Goal: Task Accomplishment & Management: Manage account settings

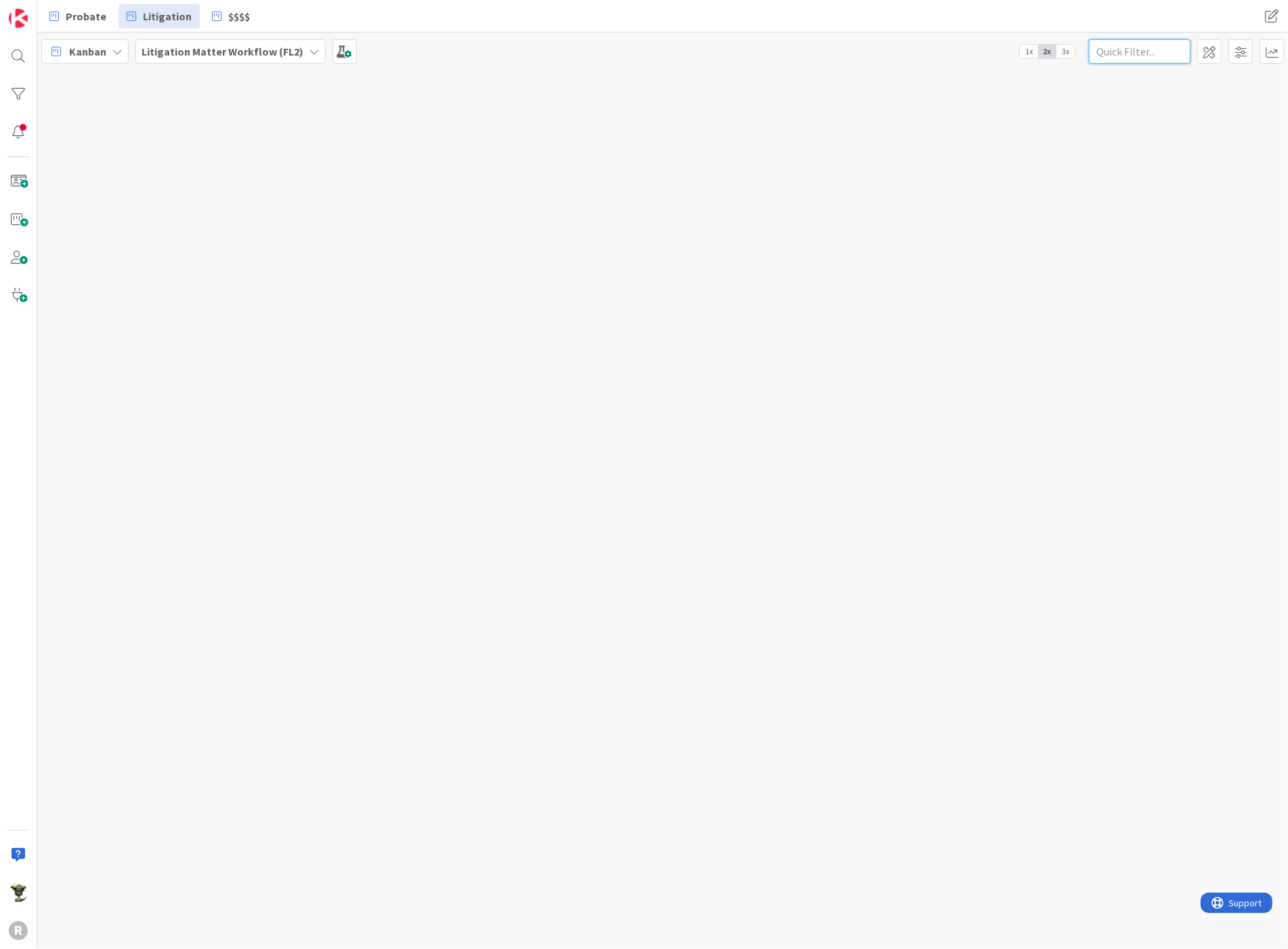
click at [1113, 49] on input "text" at bounding box center [1139, 52] width 101 height 24
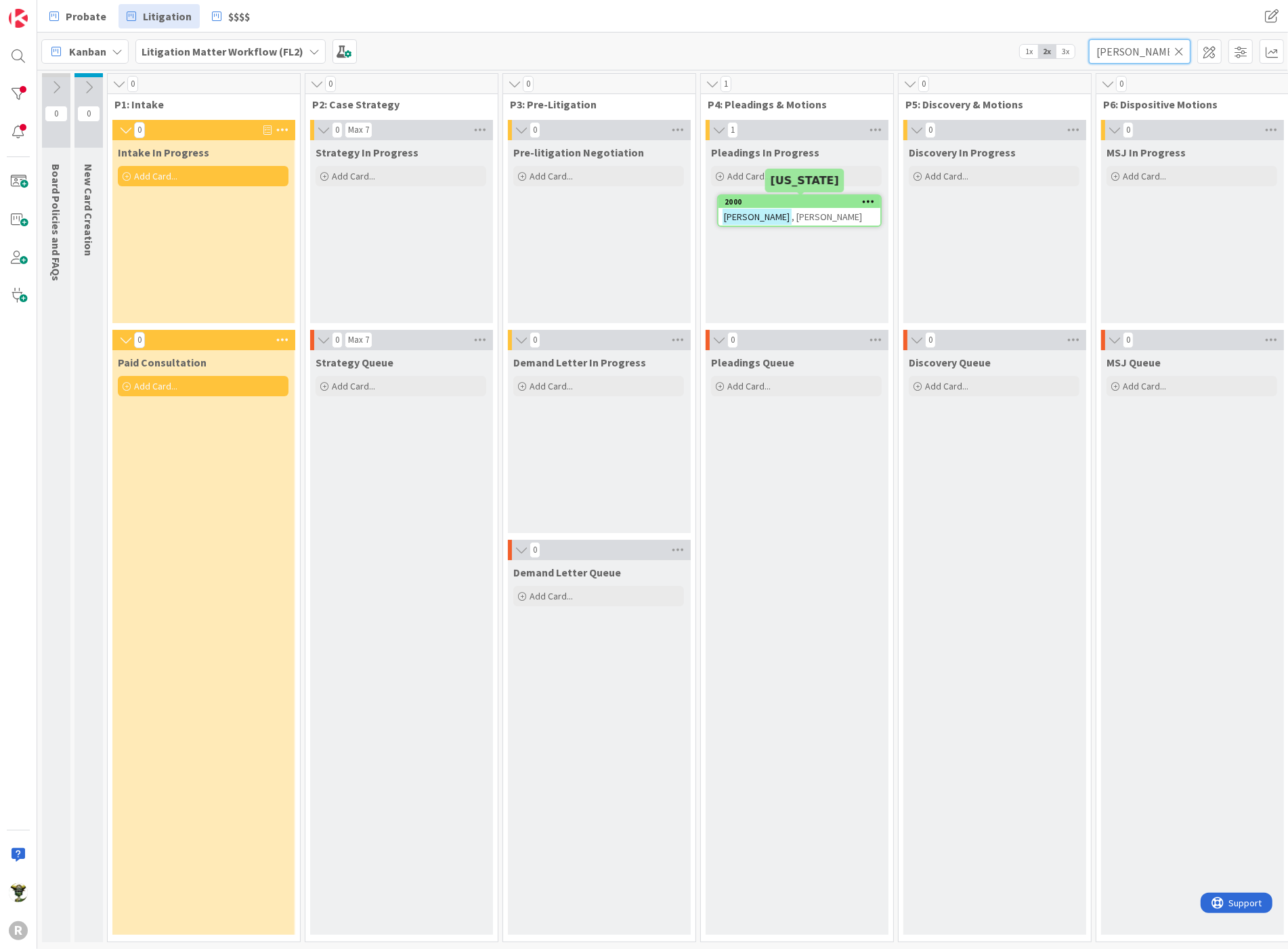
type input "[PERSON_NAME]"
click at [808, 203] on div "2000" at bounding box center [803, 202] width 156 height 10
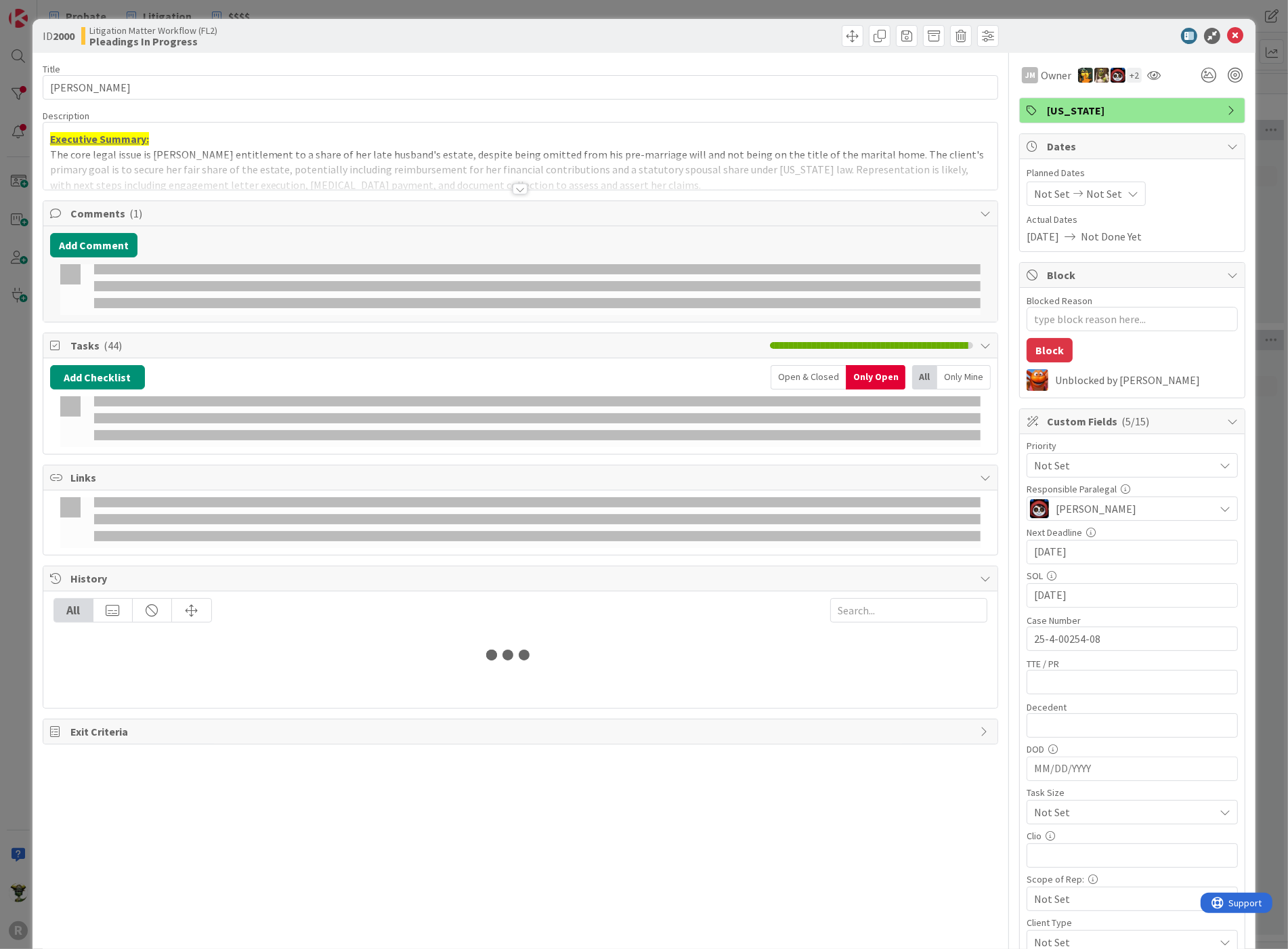
type textarea "x"
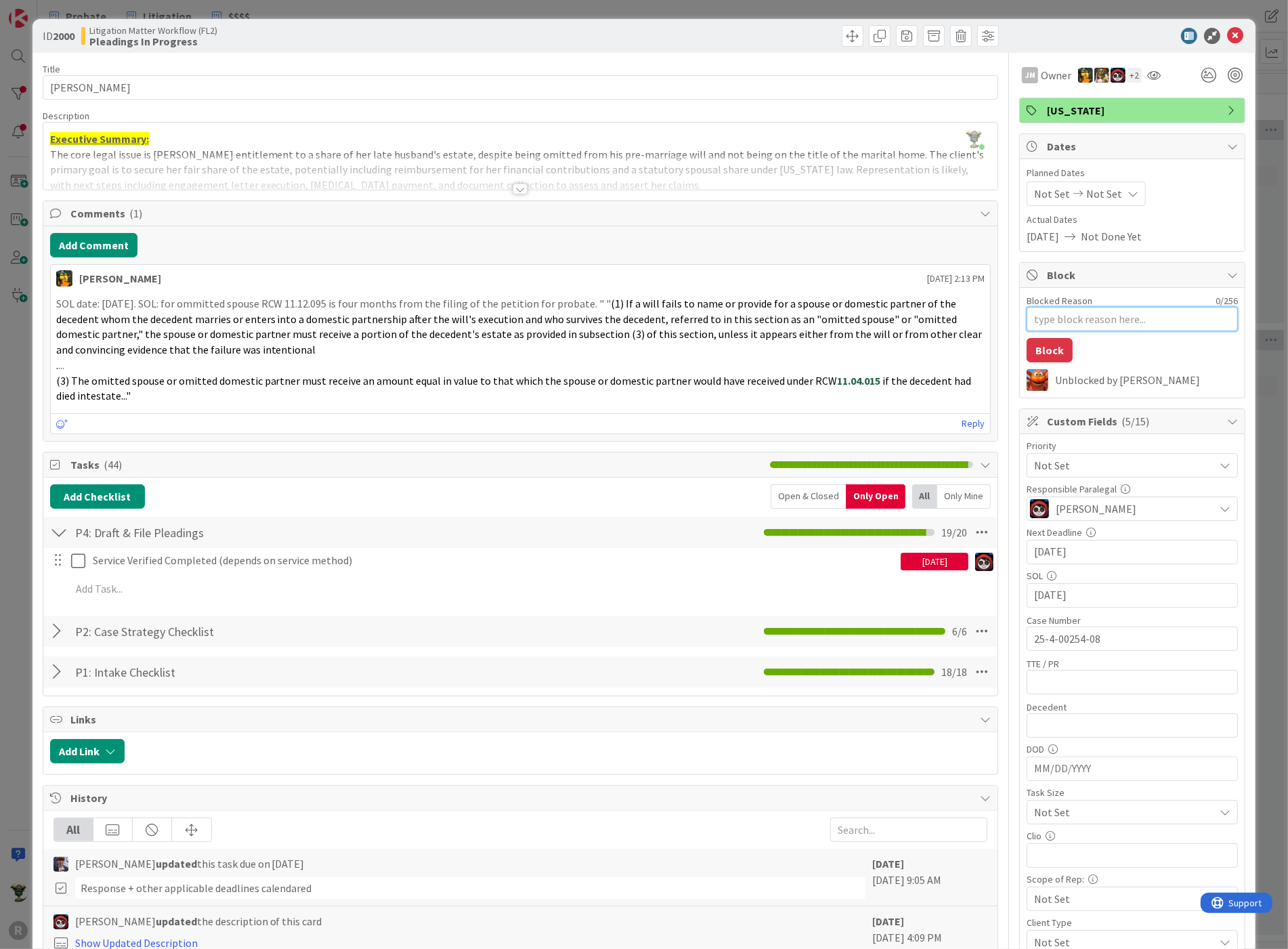
click at [1062, 308] on textarea "Blocked Reason" at bounding box center [1132, 319] width 212 height 24
type textarea "P"
type textarea "x"
type textarea "PE"
type textarea "x"
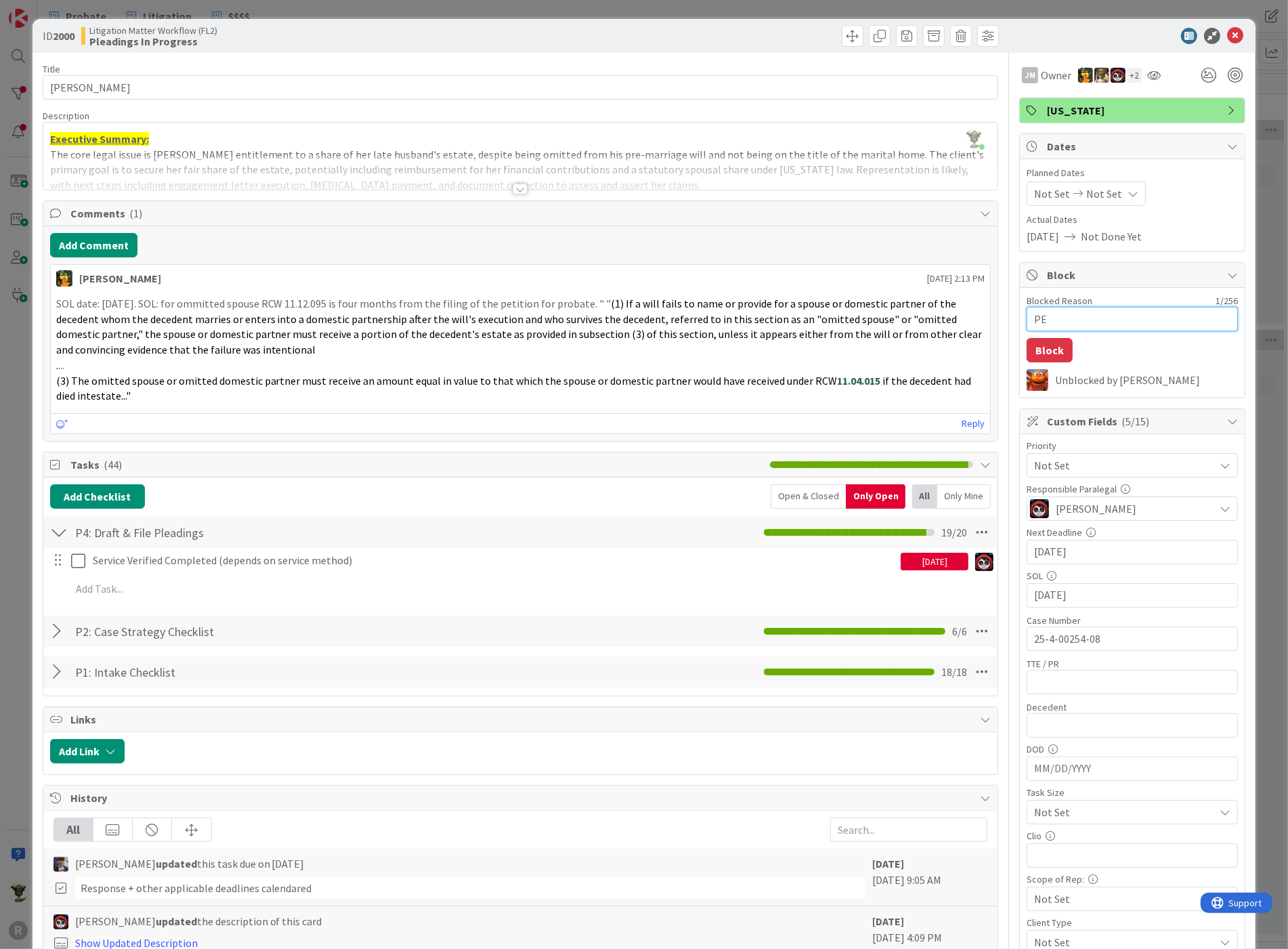
type textarea "PEN"
type textarea "x"
type textarea "PENG"
type textarea "x"
type textarea "PENGI"
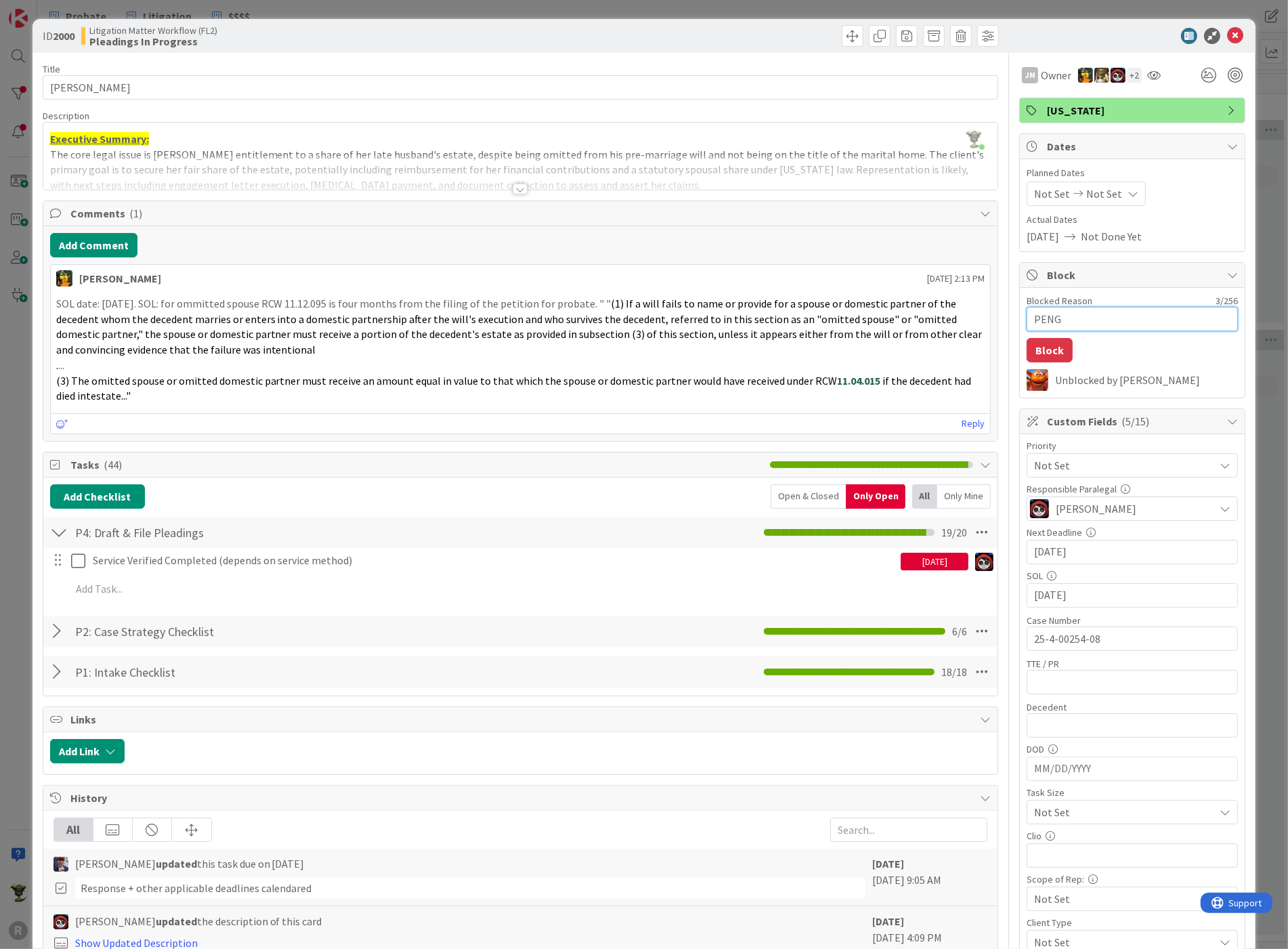
type textarea "x"
type textarea "PENGIN"
type textarea "x"
type textarea "PENGI"
type textarea "x"
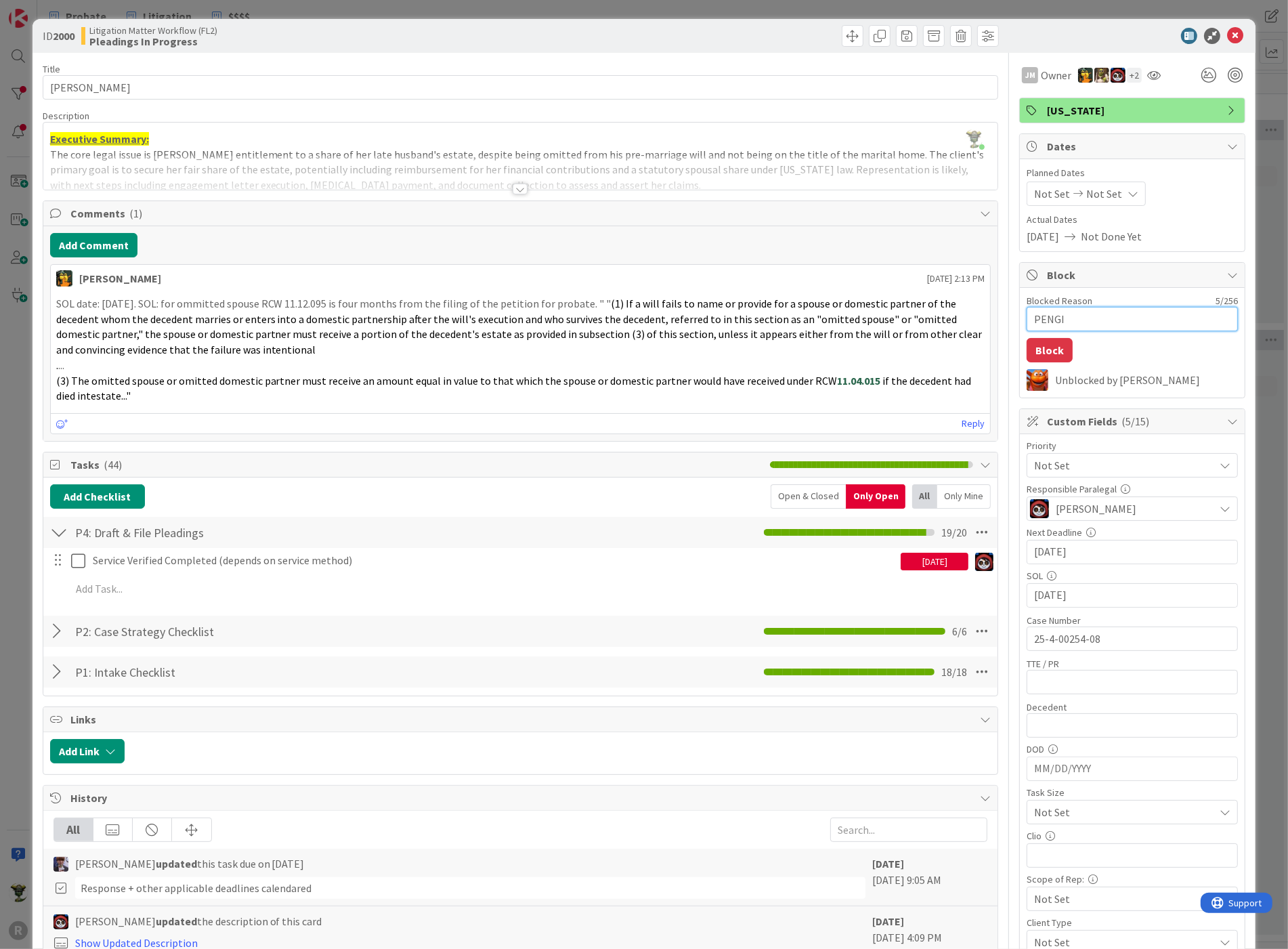
type textarea "PENG"
type textarea "x"
type textarea "PEN"
type textarea "x"
type textarea "PEND"
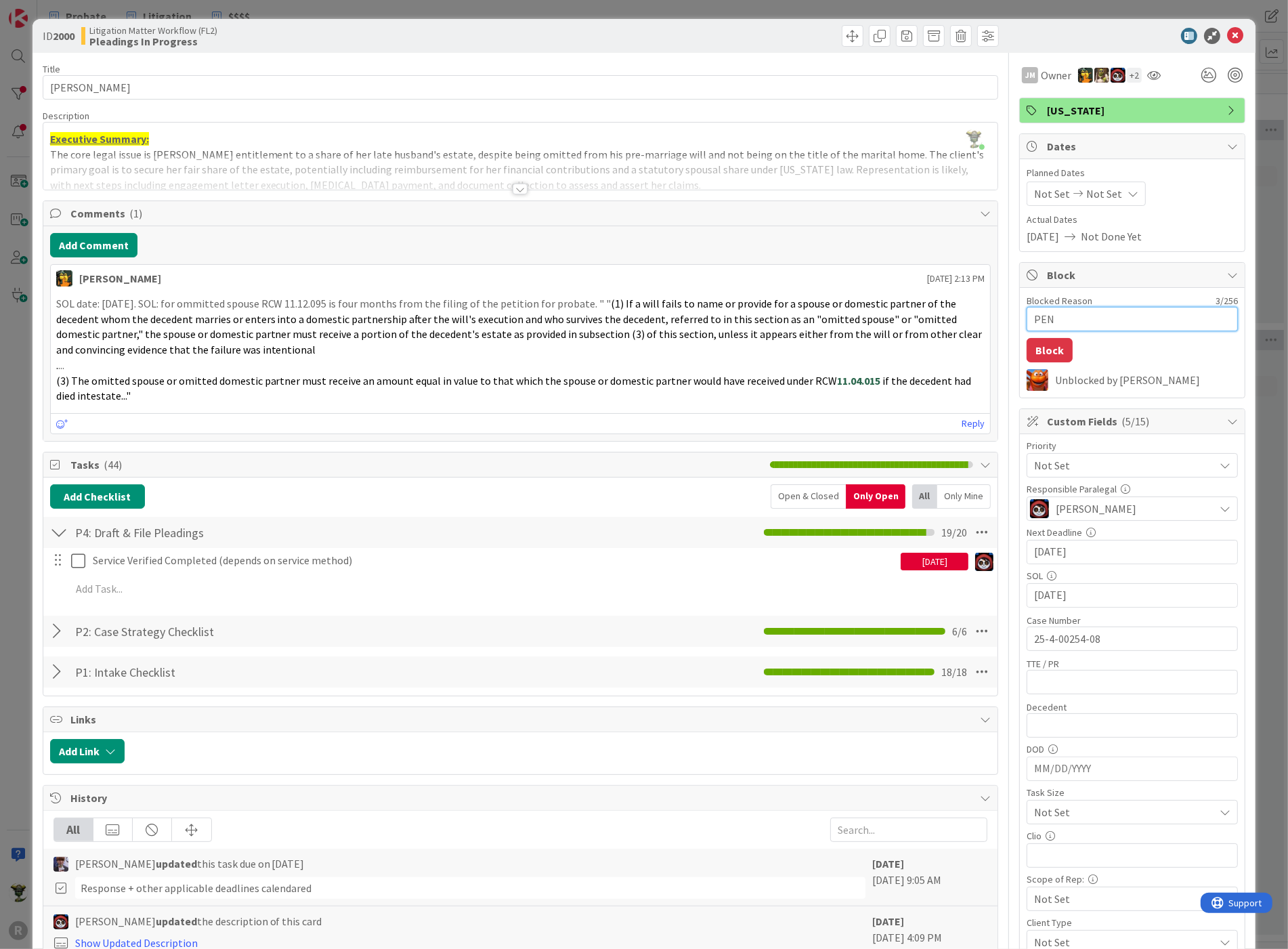
type textarea "x"
type textarea "PENDI"
type textarea "x"
type textarea "PENDIN"
type textarea "x"
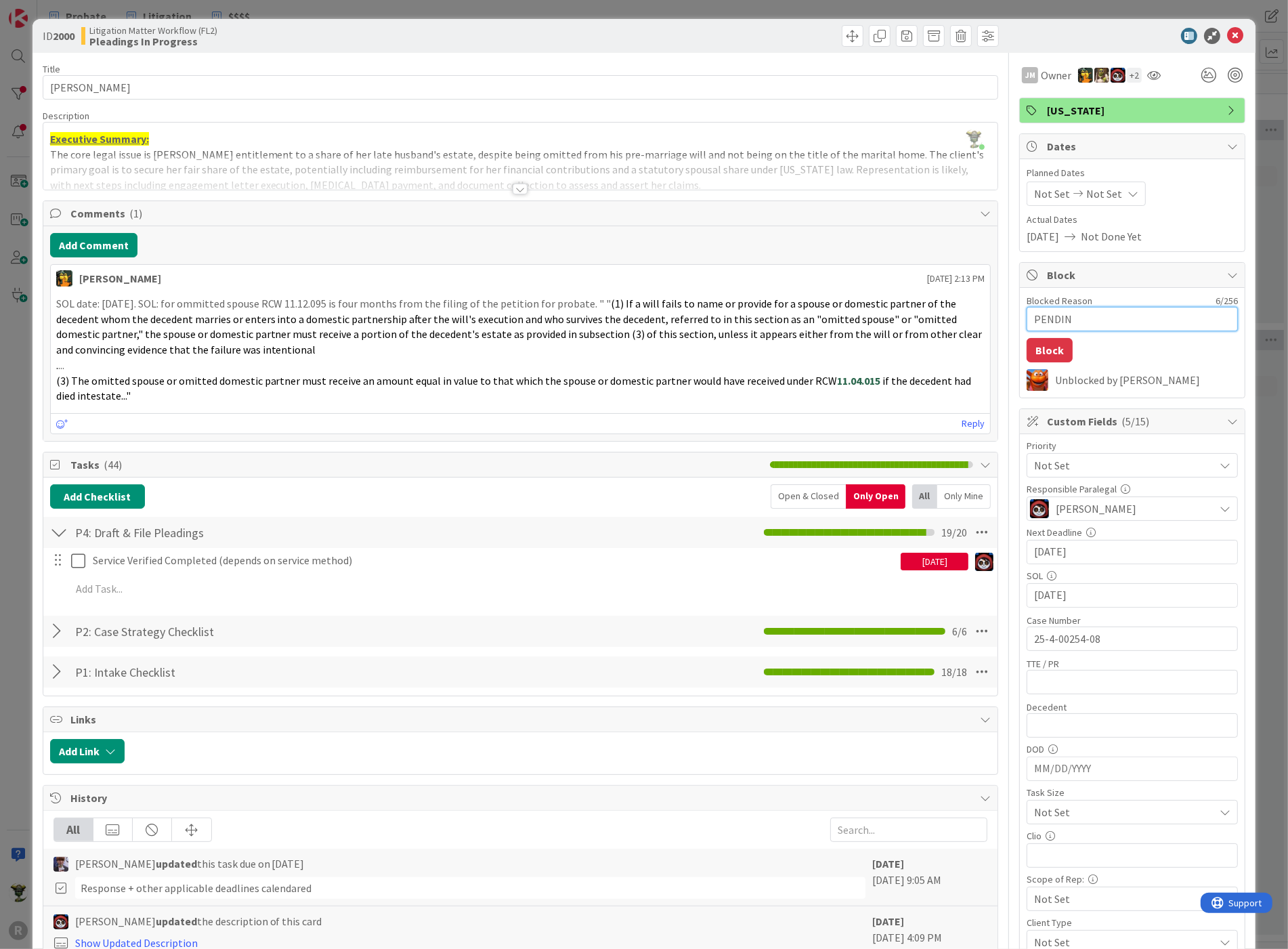
type textarea "PENDING"
type textarea "x"
type textarea "PENDING"
type textarea "x"
type textarea "PENDING D"
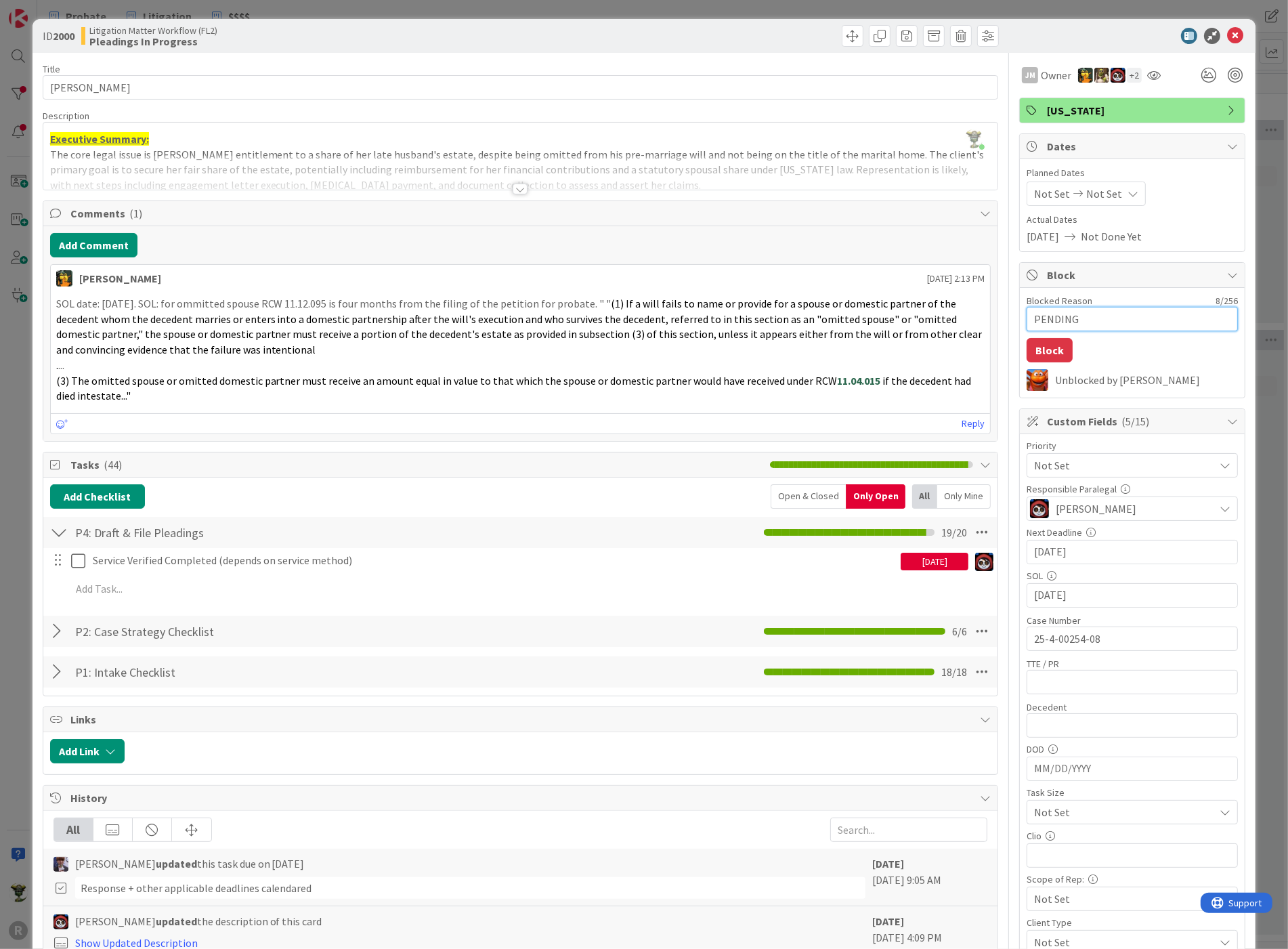
type textarea "x"
type textarea "PENDING DI"
type textarea "x"
type textarea "PENDING DIS"
type textarea "x"
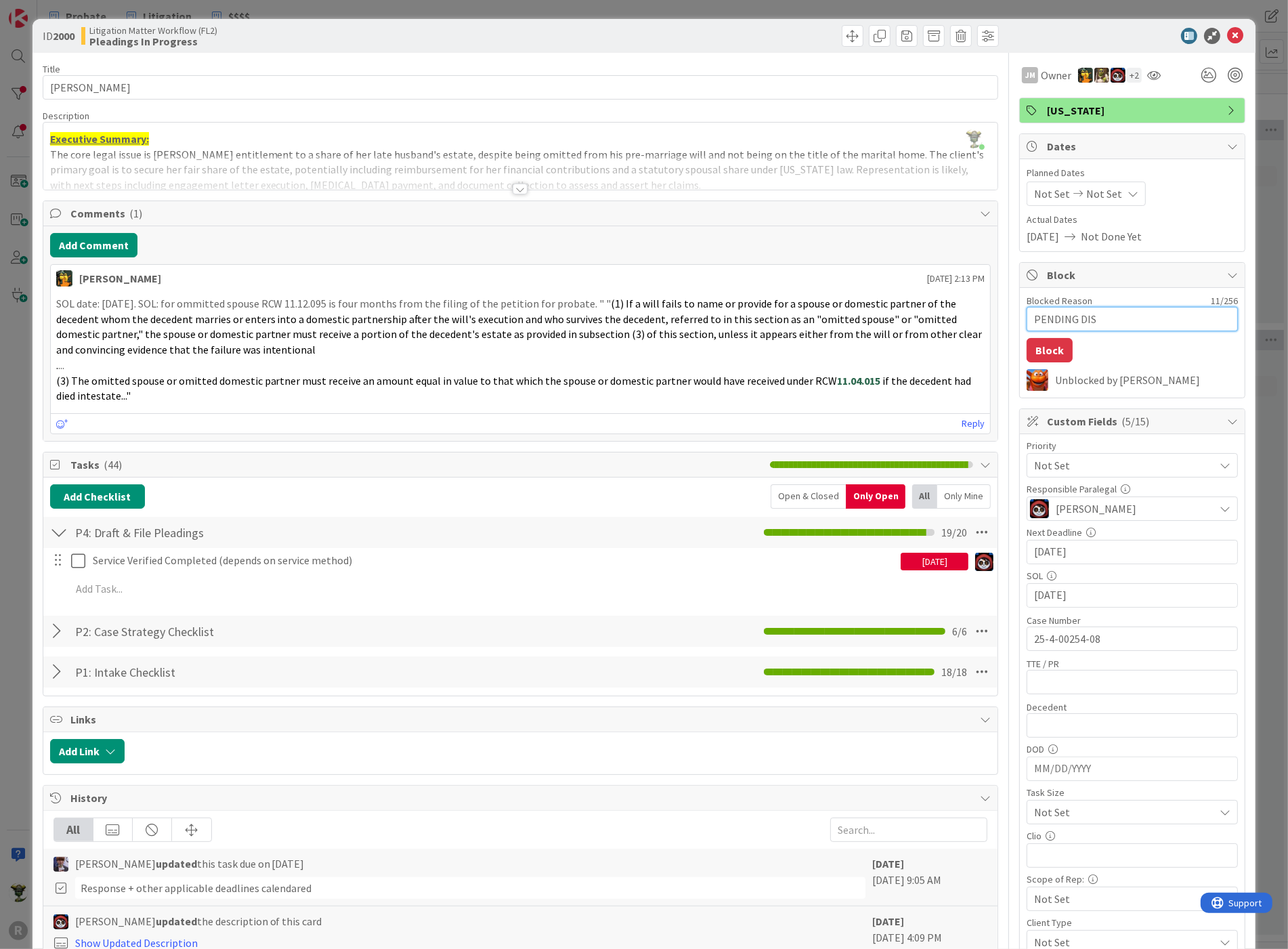
type textarea "PENDING DISC"
type textarea "x"
type textarea "PENDING DISCO"
type textarea "x"
type textarea "PENDING DISC"
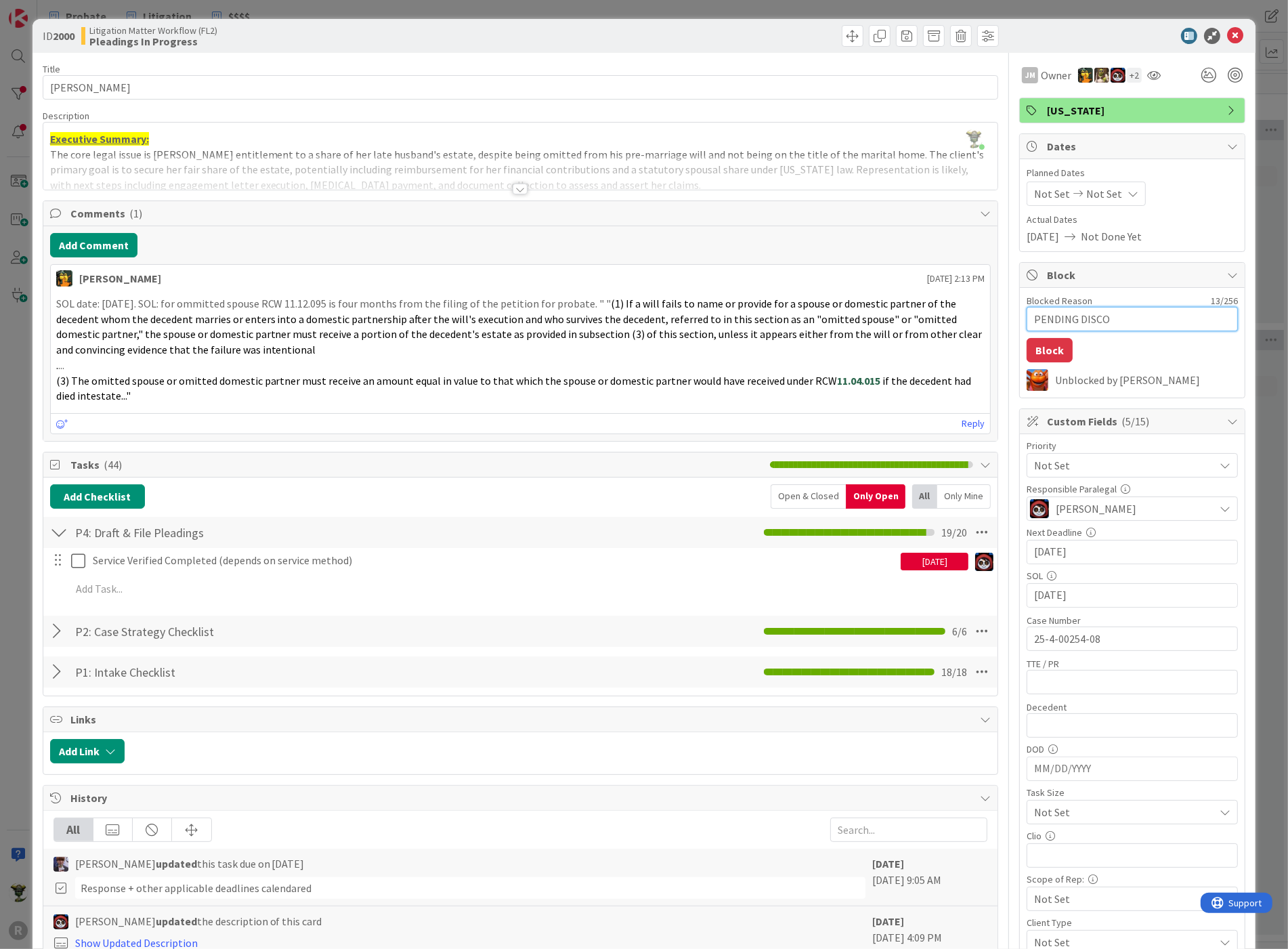
type textarea "x"
type textarea "PENDING DISCU"
type textarea "x"
type textarea "PENDING DISCUS"
type textarea "x"
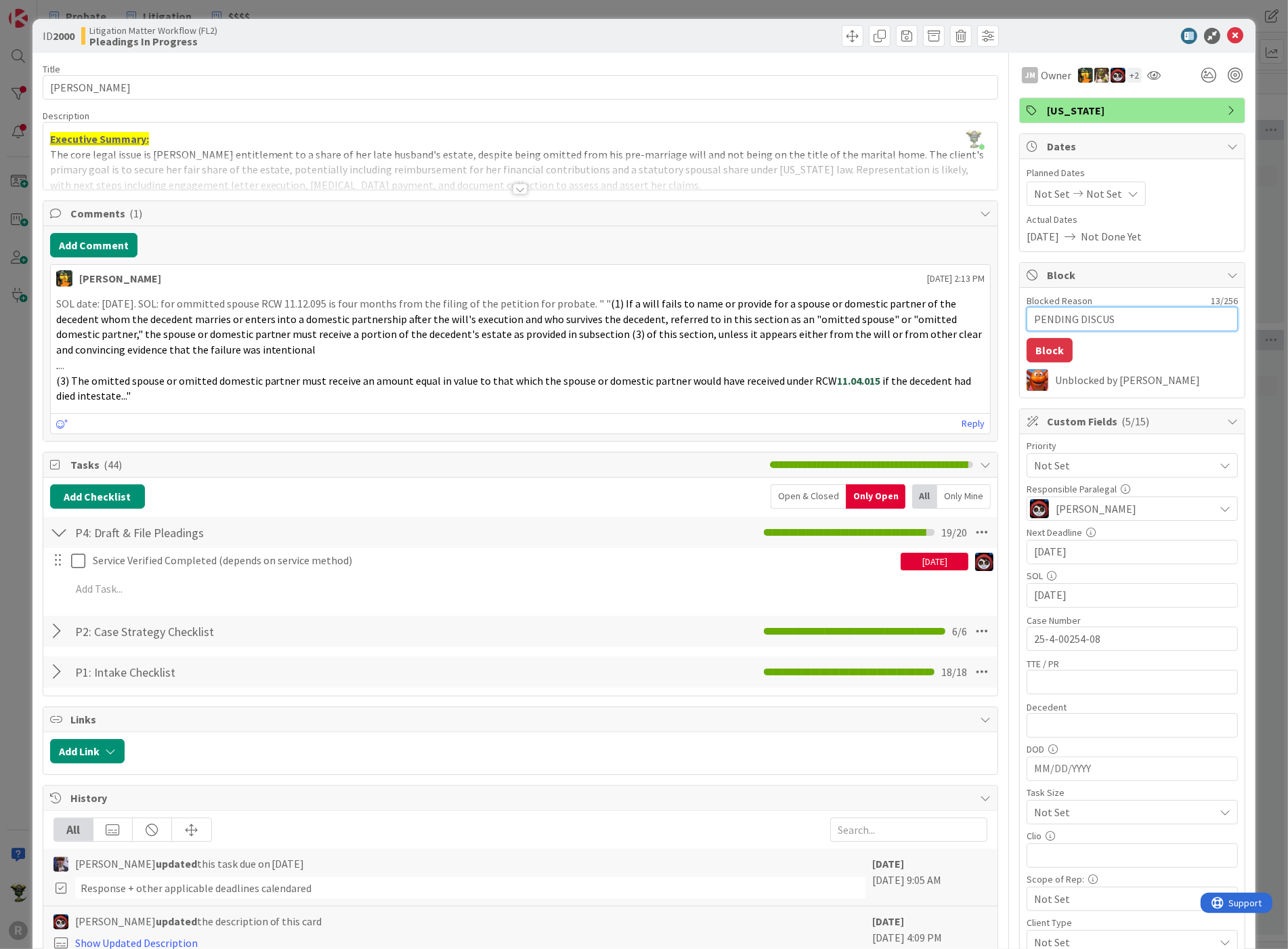
type textarea "PENDING DISCUSS"
type textarea "x"
type textarea "PENDING DISCUSSI"
type textarea "x"
type textarea "PENDING DISCUSSIO"
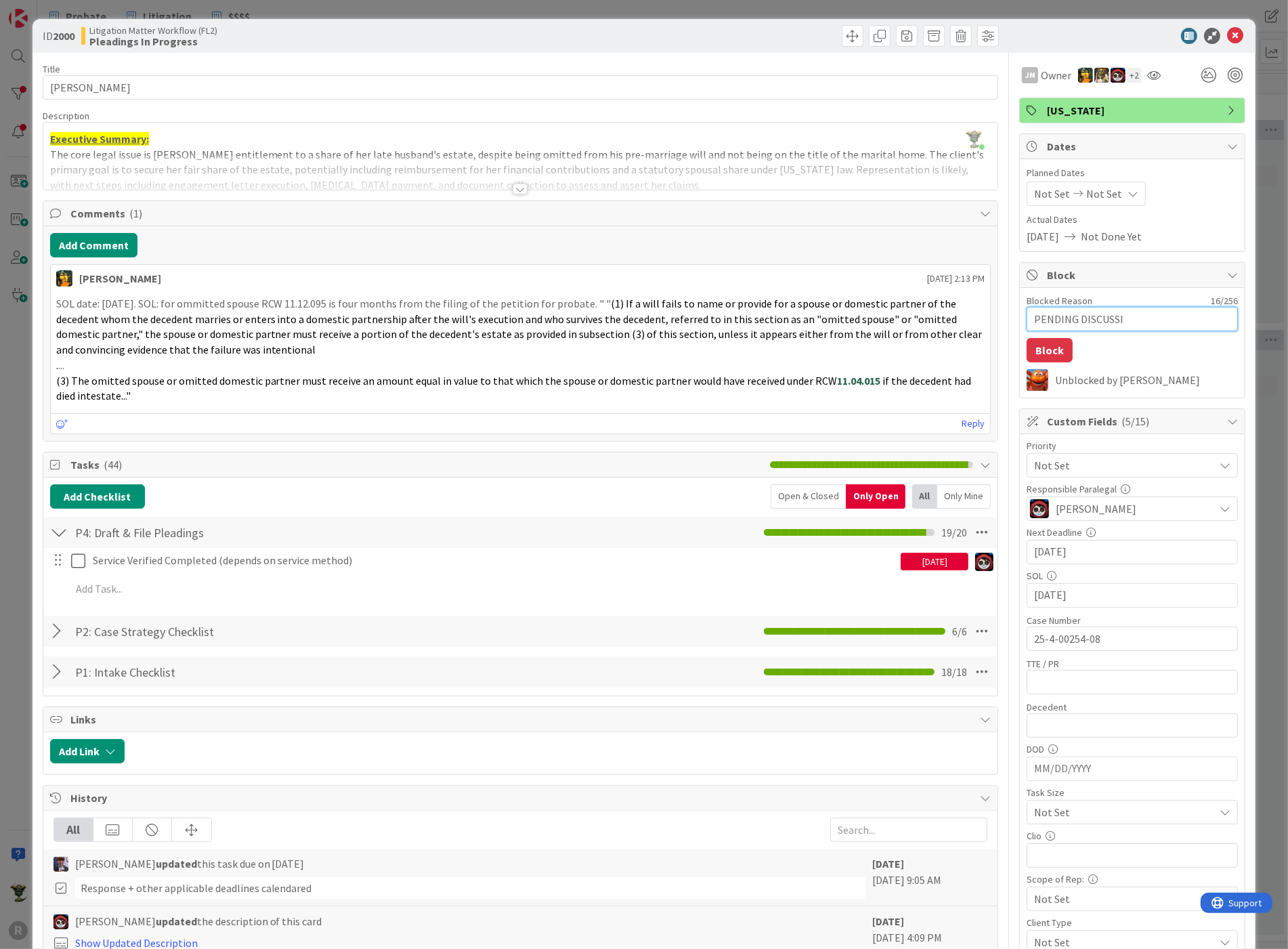
type textarea "x"
type textarea "PENDING DISCUSSION"
type textarea "x"
type textarea "PENDING DISCUSSION"
type textarea "x"
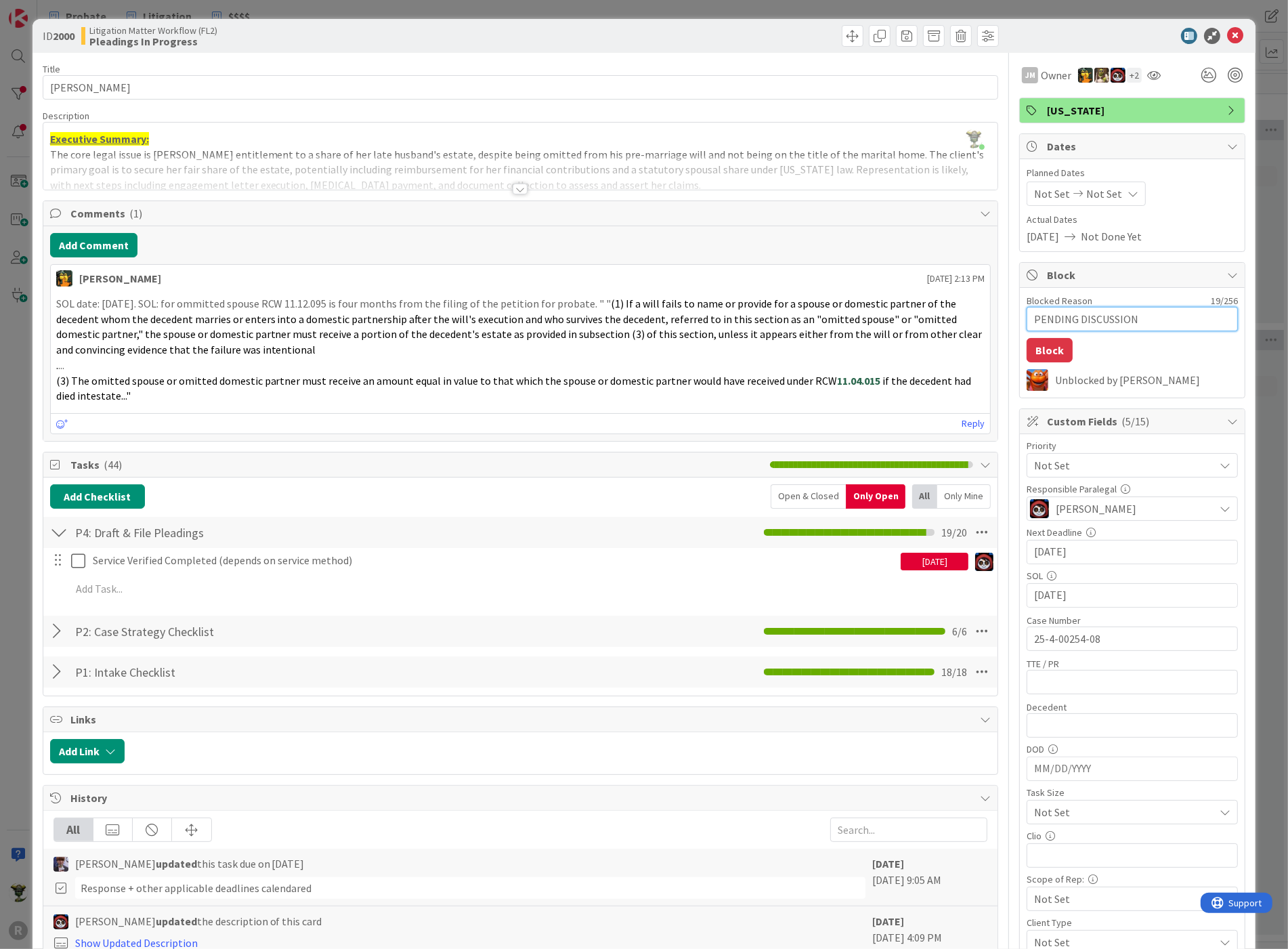
type textarea "PENDING DISCUSSION W"
type textarea "x"
type textarea "PENDING DISCUSSION WI"
type textarea "x"
type textarea "PENDING DISCUSSION WIT"
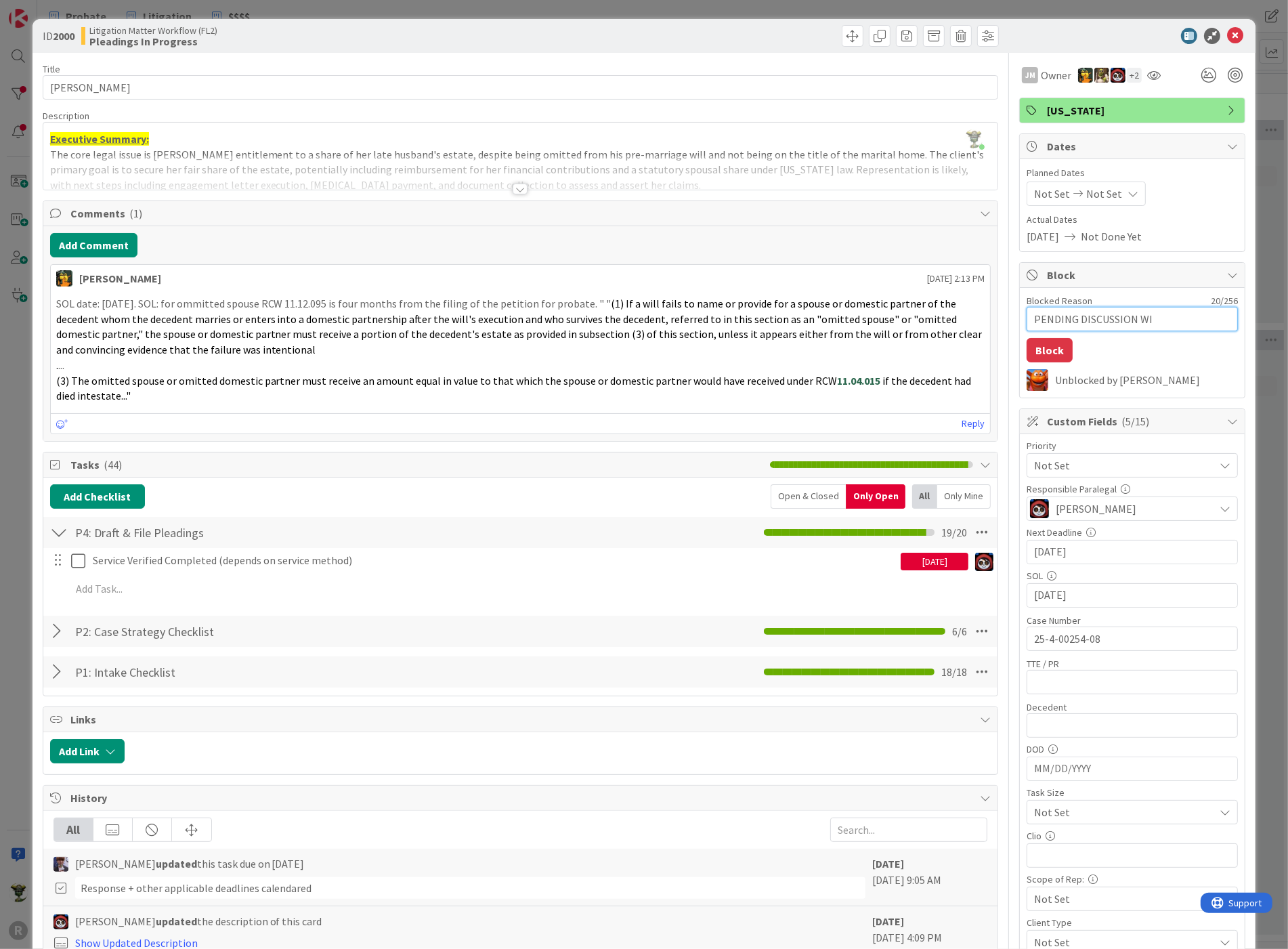
type textarea "x"
type textarea "PENDING DISCUSSION WITH"
type textarea "x"
type textarea "PENDING DISCUSSION WITH"
type textarea "x"
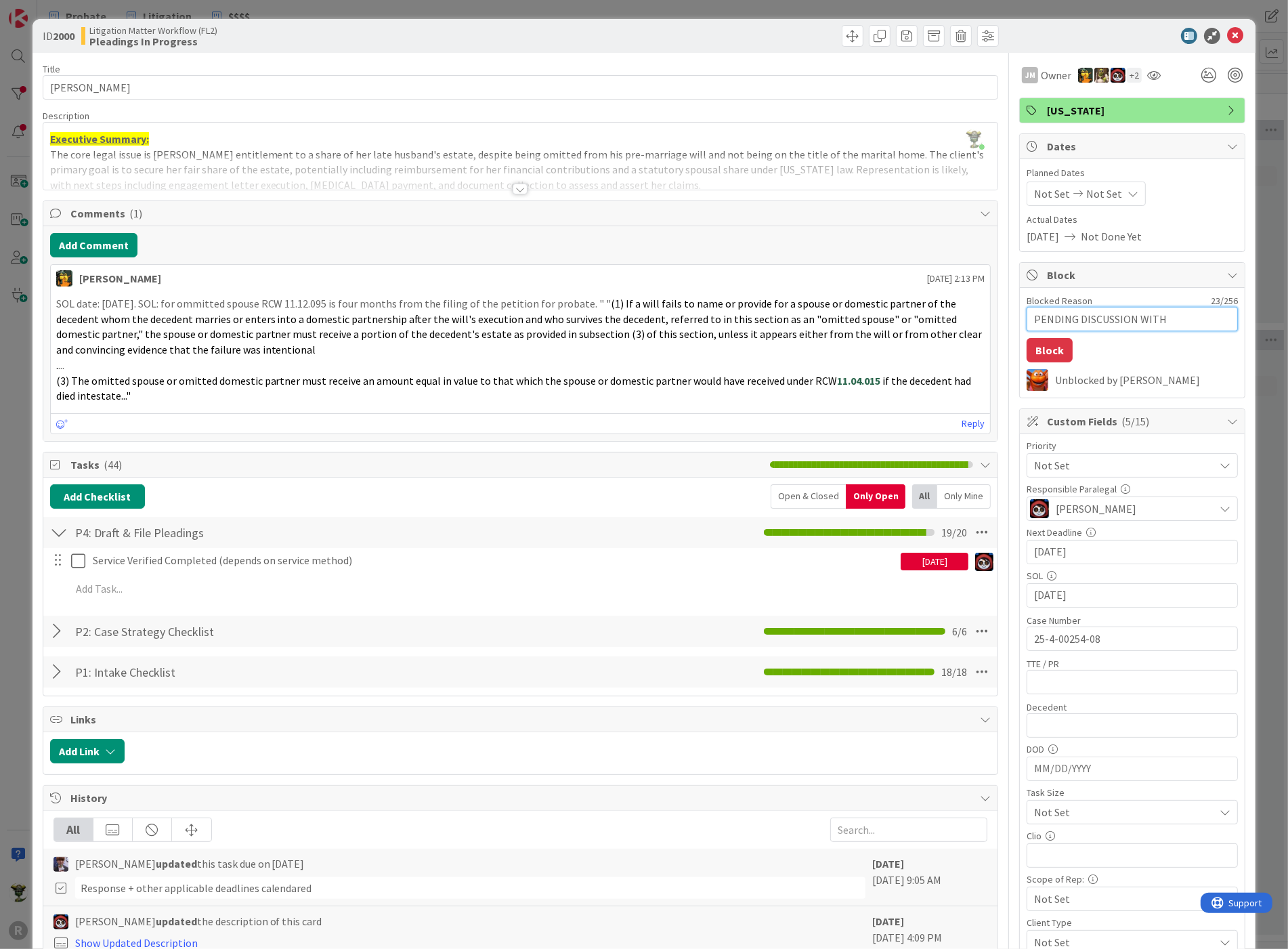
type textarea "PENDING DISCUSSION WITH T"
type textarea "x"
type textarea "PENDING DISCUSSION WITH TE"
type textarea "x"
type textarea "PENDING DISCUSSION WITH [PERSON_NAME]"
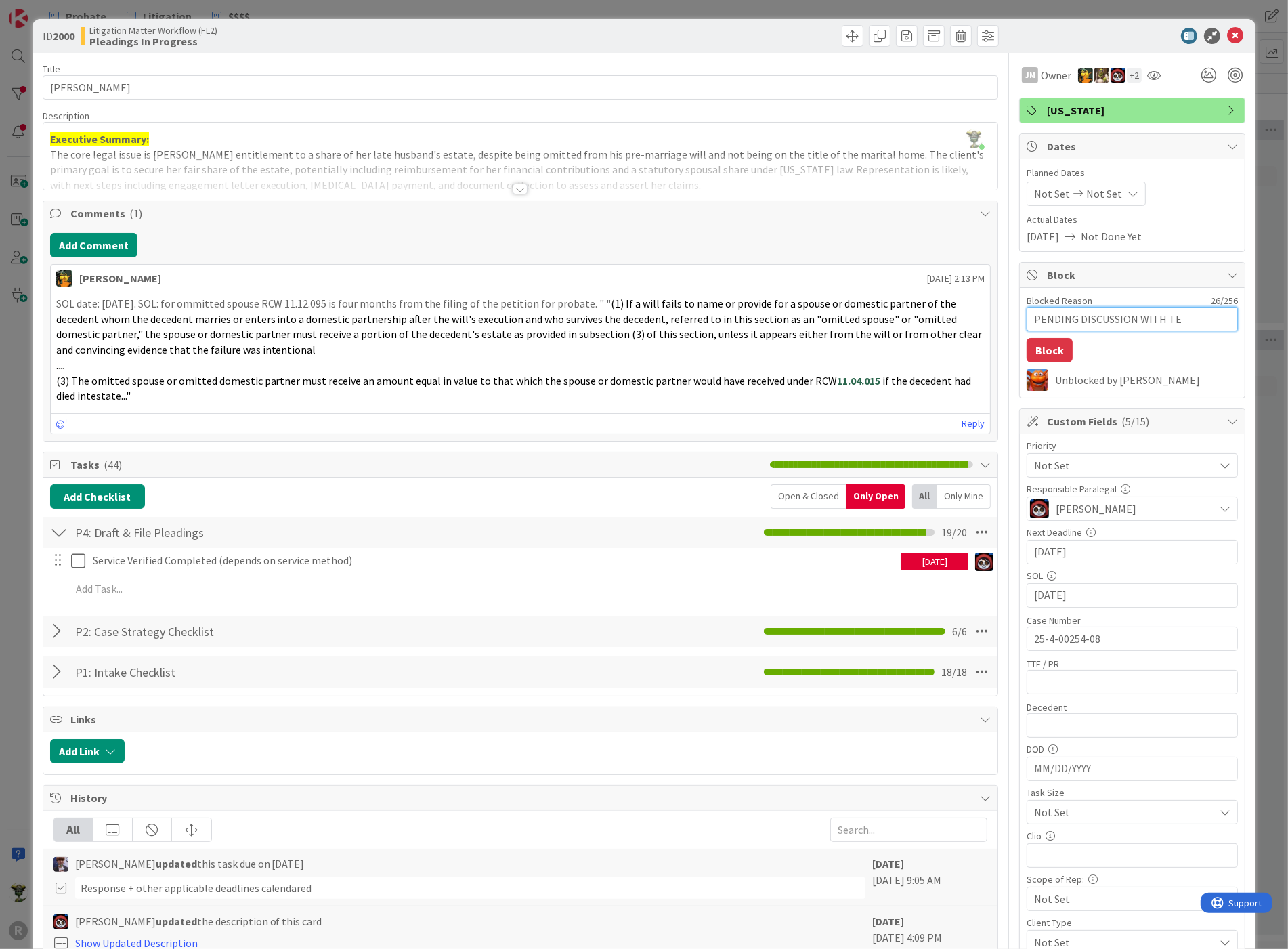
type textarea "x"
type textarea "PENDING DISCUSSION WITH [PERSON_NAME]"
click at [1056, 346] on button "Block" at bounding box center [1049, 350] width 46 height 24
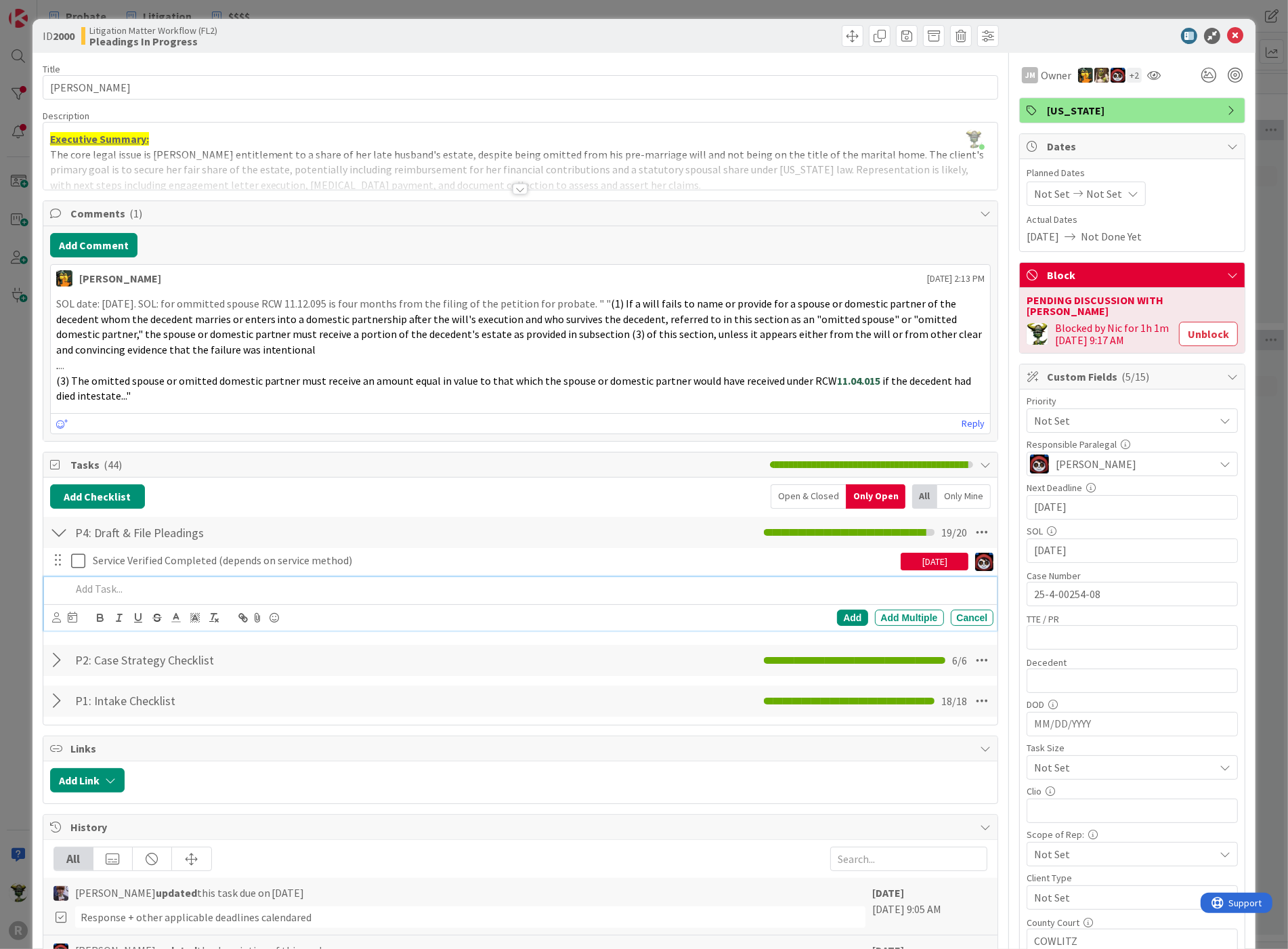
click at [101, 588] on p at bounding box center [529, 588] width 917 height 15
click at [53, 613] on icon at bounding box center [56, 617] width 9 height 10
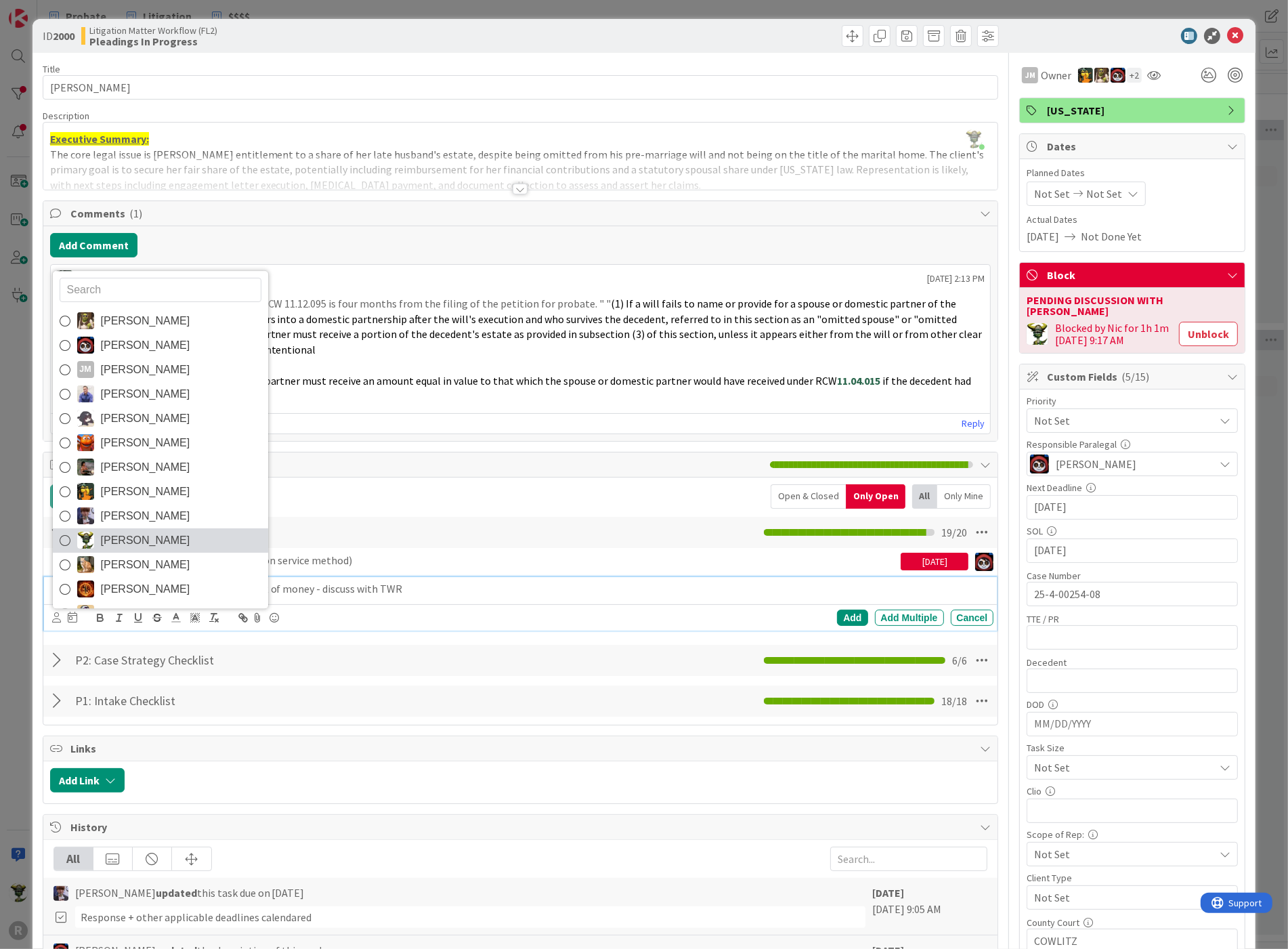
click at [79, 533] on img at bounding box center [85, 541] width 17 height 17
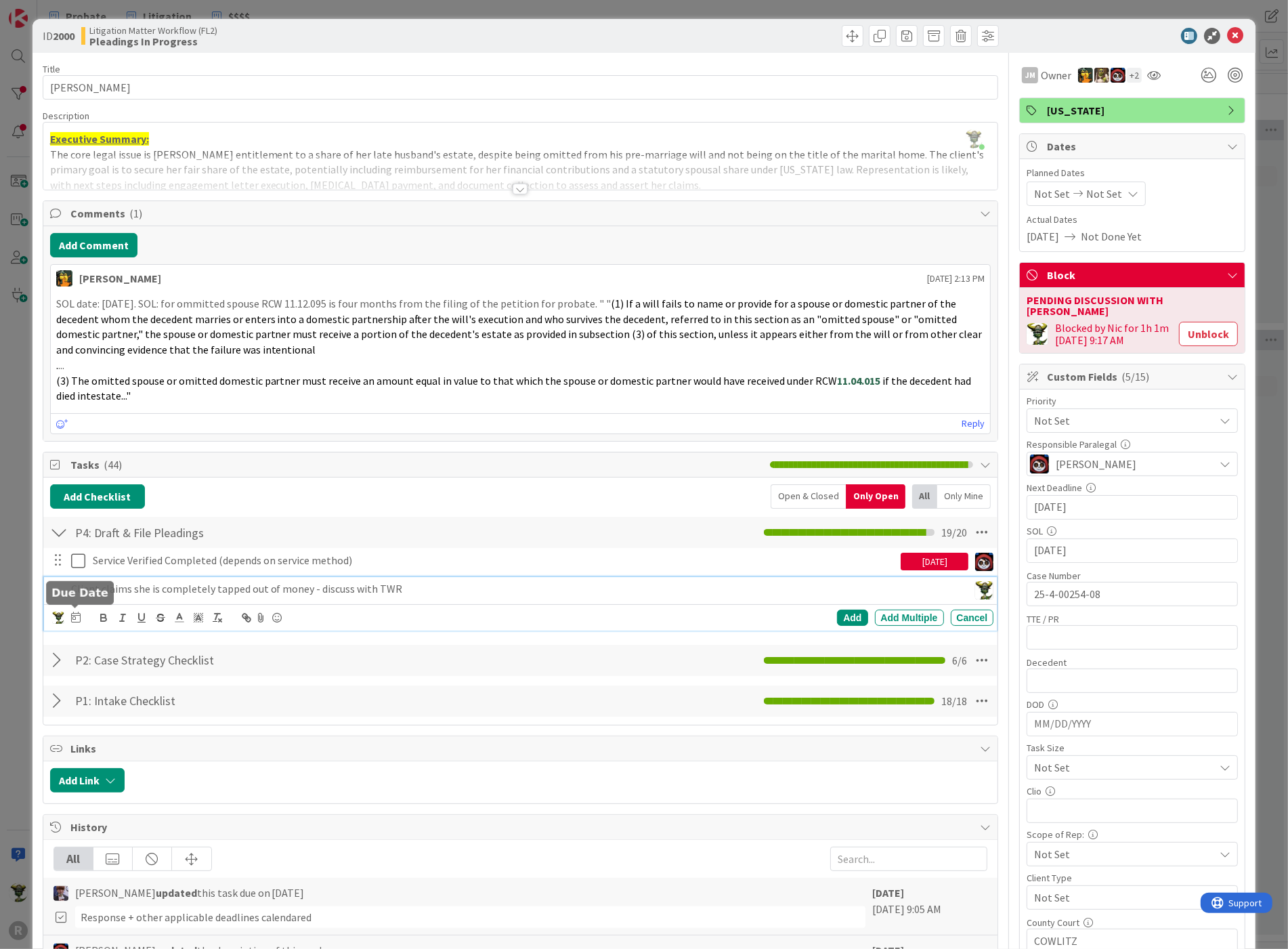
click at [73, 618] on icon at bounding box center [76, 617] width 10 height 10
click at [143, 708] on td "2" at bounding box center [152, 705] width 27 height 26
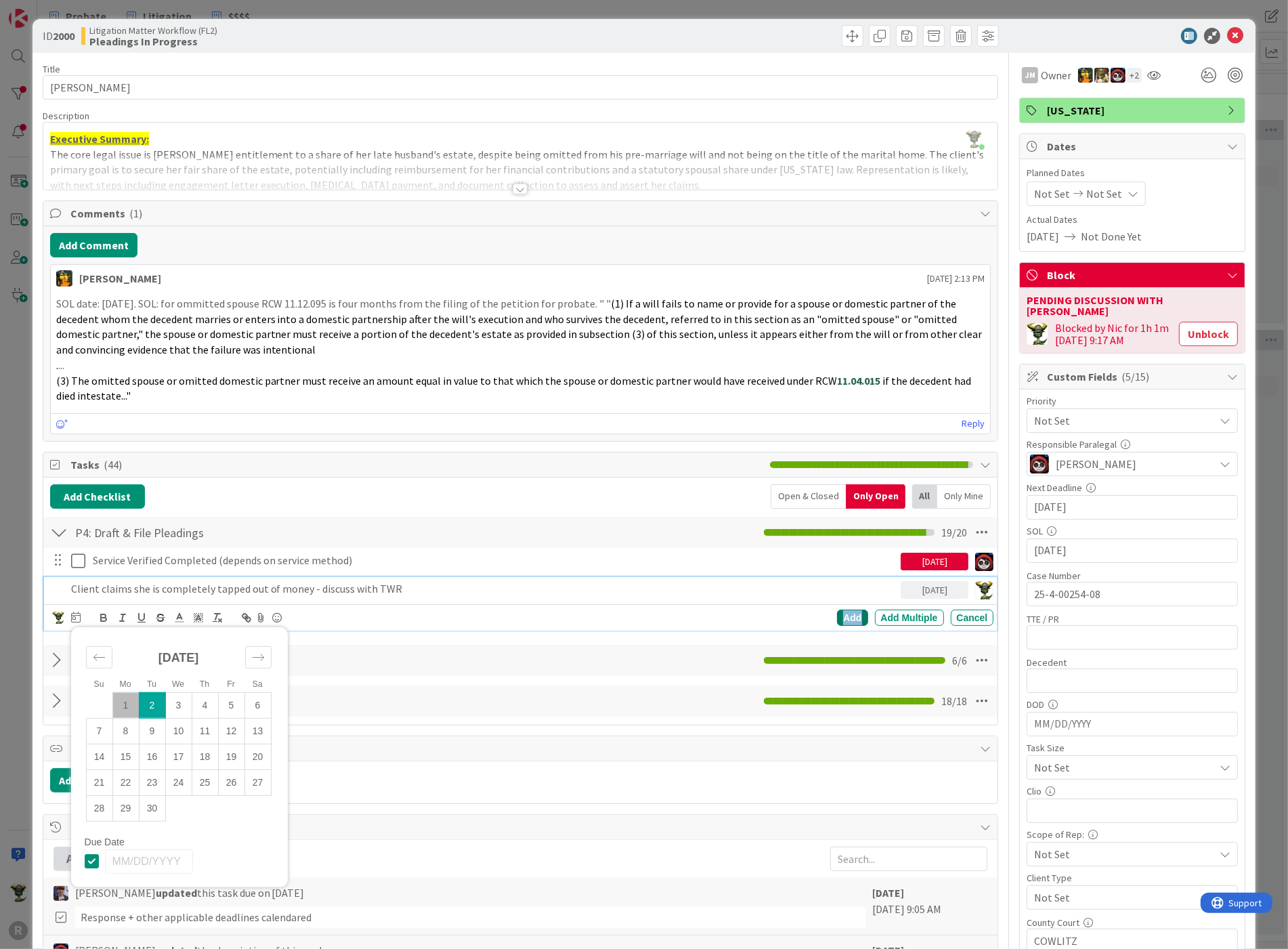
click at [837, 610] on div "Add" at bounding box center [852, 617] width 31 height 16
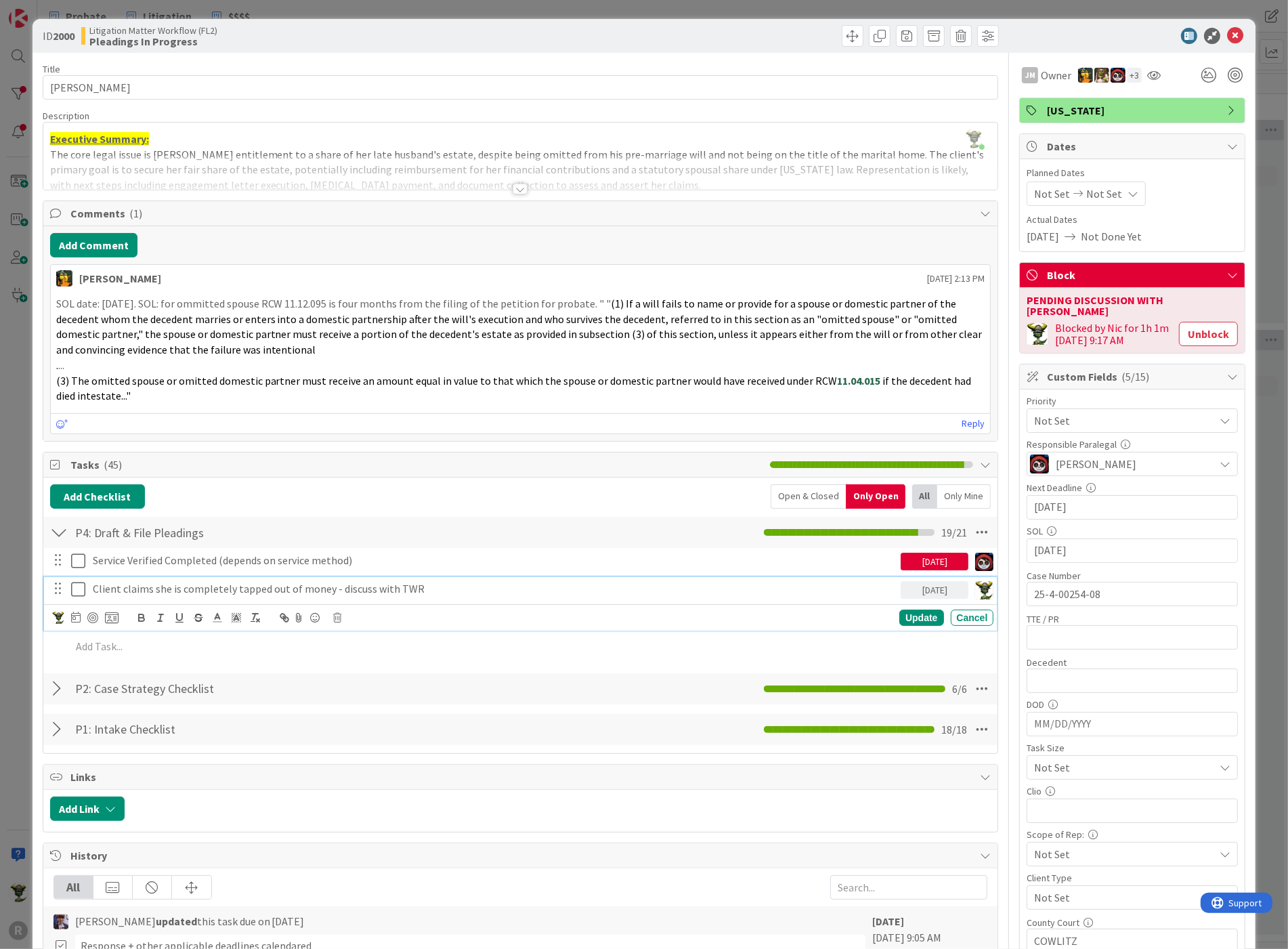
click at [422, 588] on p "Client claims she is completely tapped out of money - discuss with TWR" at bounding box center [494, 588] width 803 height 15
click at [88, 613] on div at bounding box center [93, 617] width 10 height 10
click at [908, 613] on div "Update" at bounding box center [921, 617] width 44 height 16
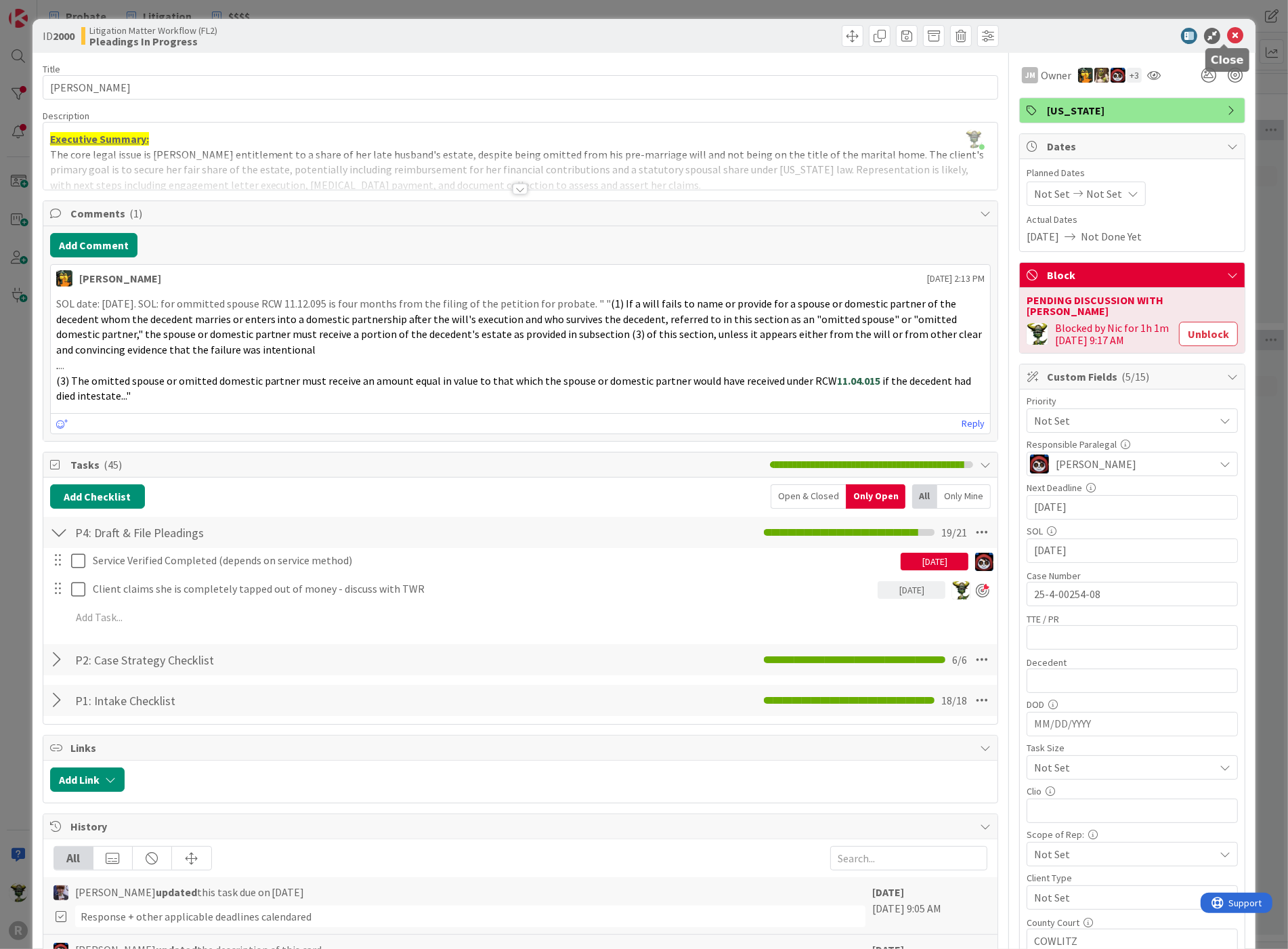
click at [1227, 32] on icon at bounding box center [1235, 36] width 16 height 16
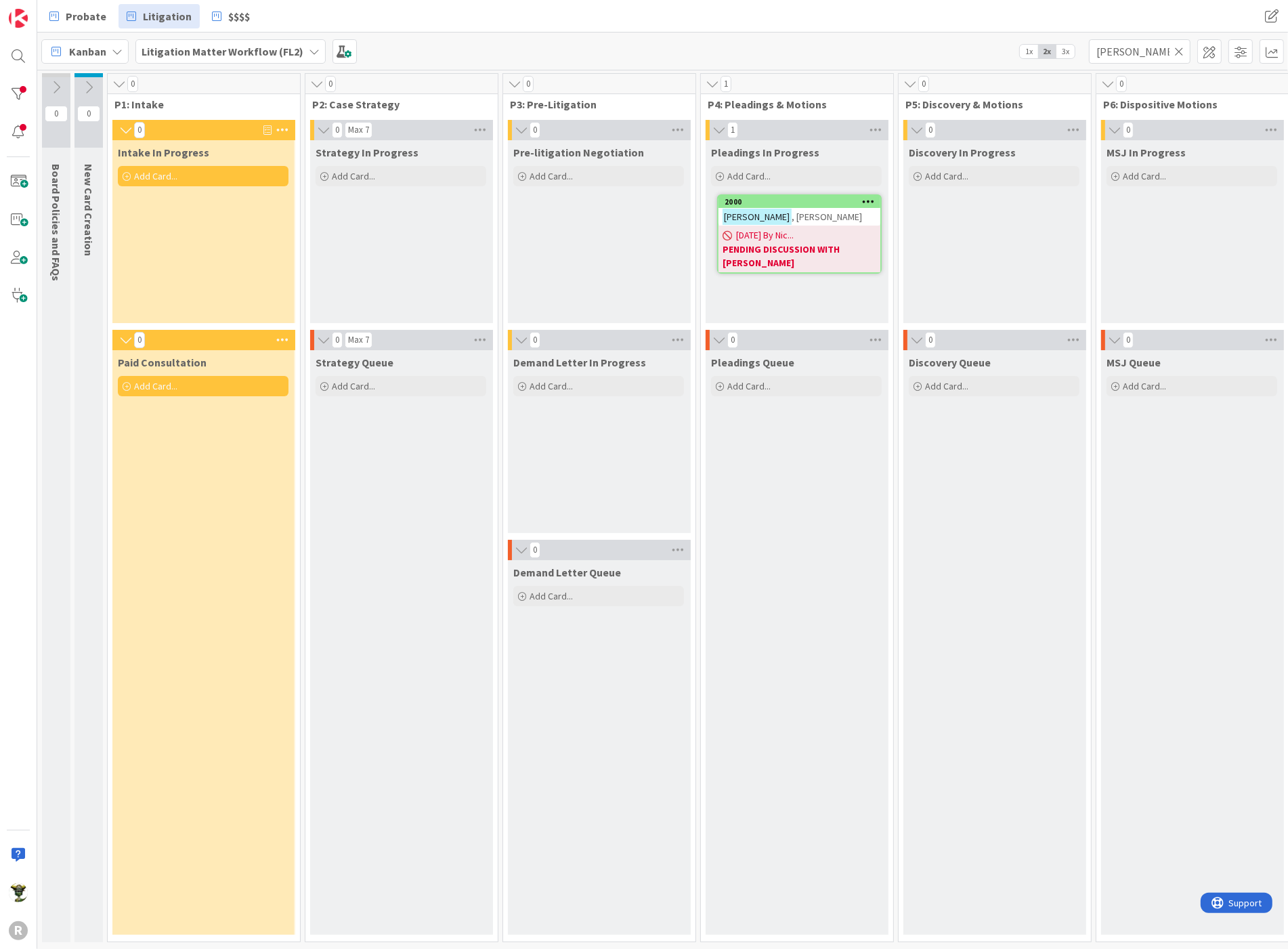
drag, startPoint x: 1181, startPoint y: 53, endPoint x: 1166, endPoint y: 53, distance: 15.0
click at [1181, 53] on icon at bounding box center [1179, 51] width 10 height 12
click at [1142, 44] on input "text" at bounding box center [1139, 52] width 101 height 24
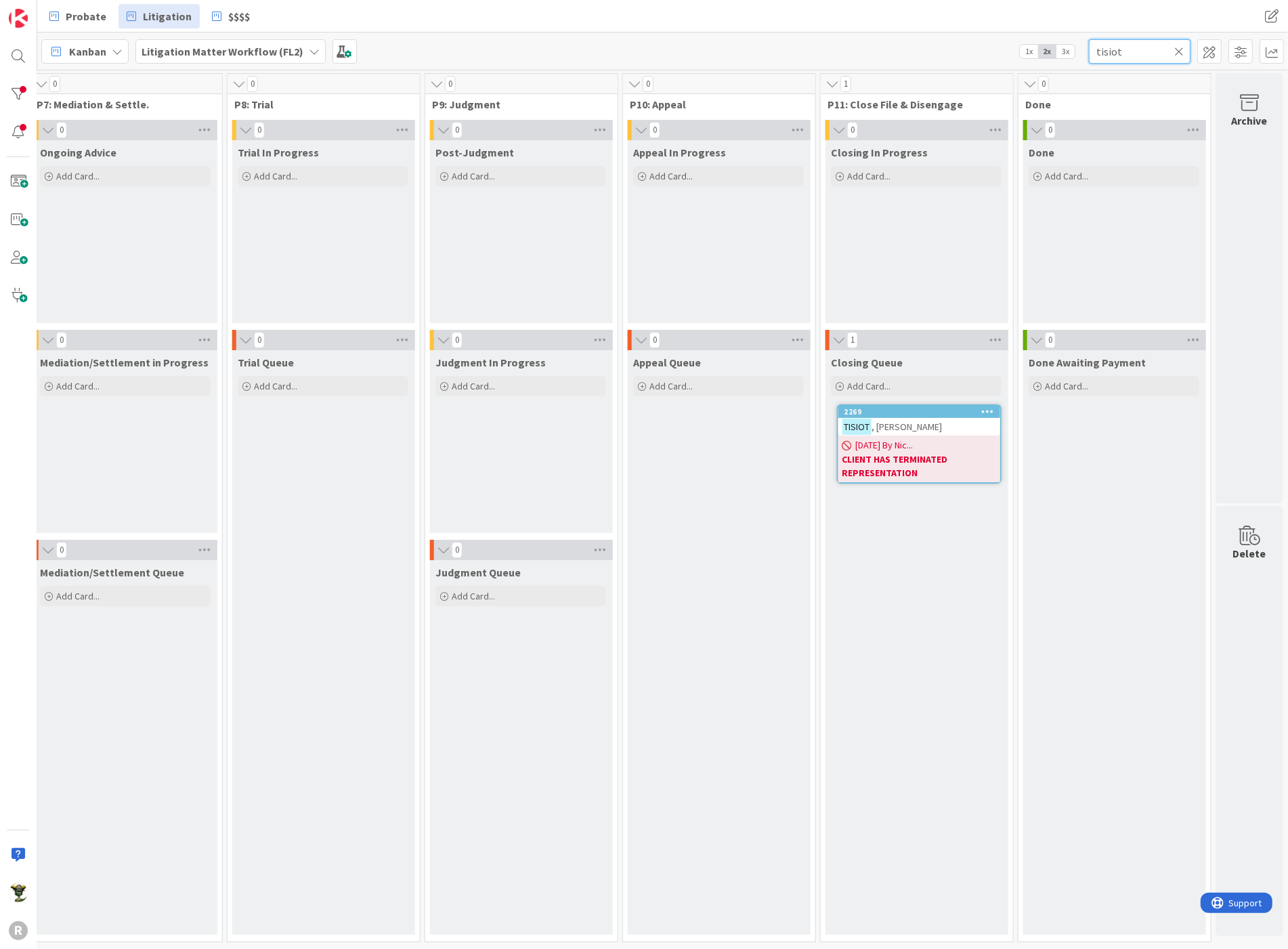
scroll to position [0, 1271]
type input "tisiot"
click at [957, 439] on div "[DATE] By Nic... CLIENT HAS TERMINATED REPRESENTATION" at bounding box center [919, 459] width 162 height 47
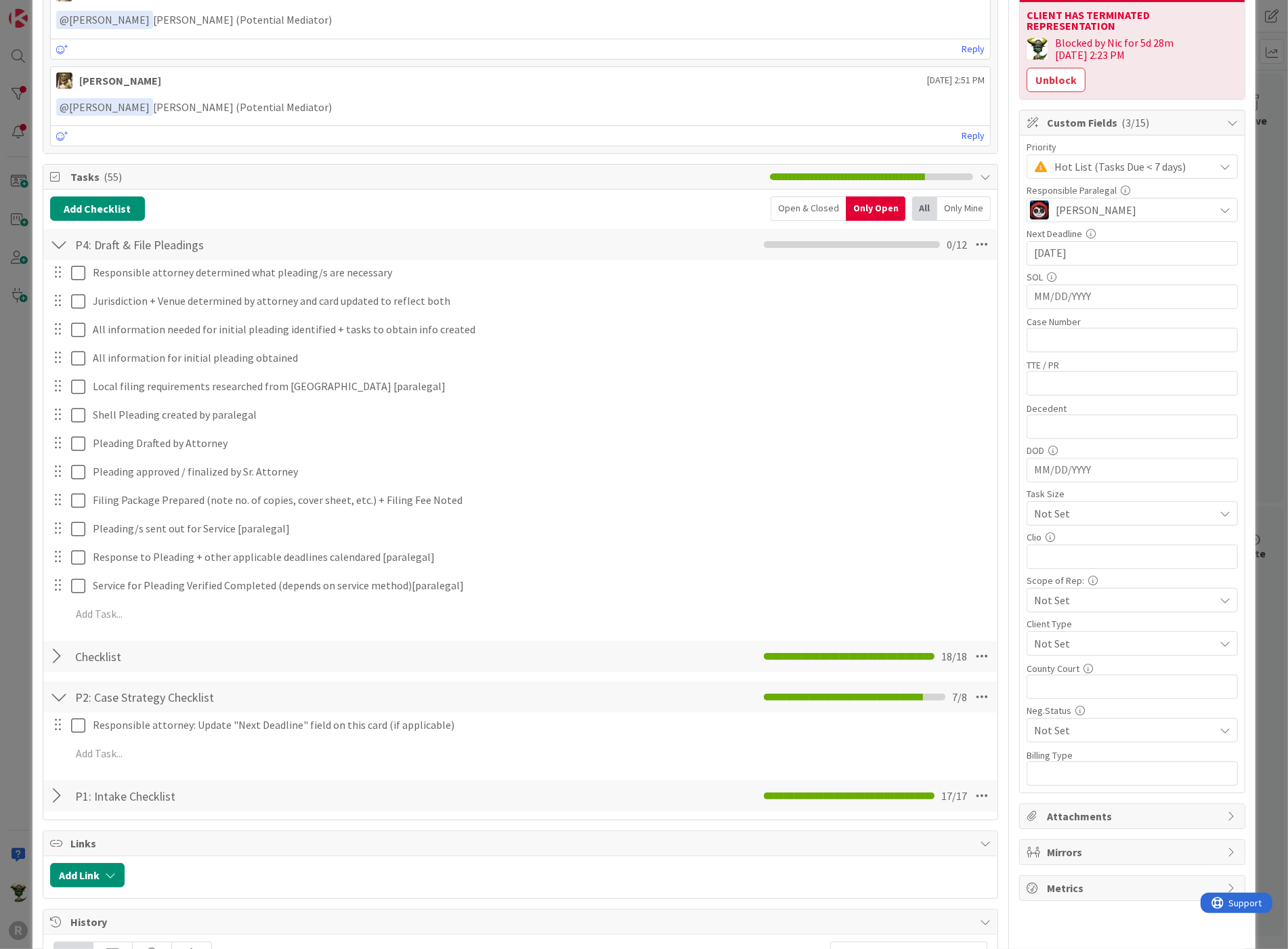
scroll to position [301, 0]
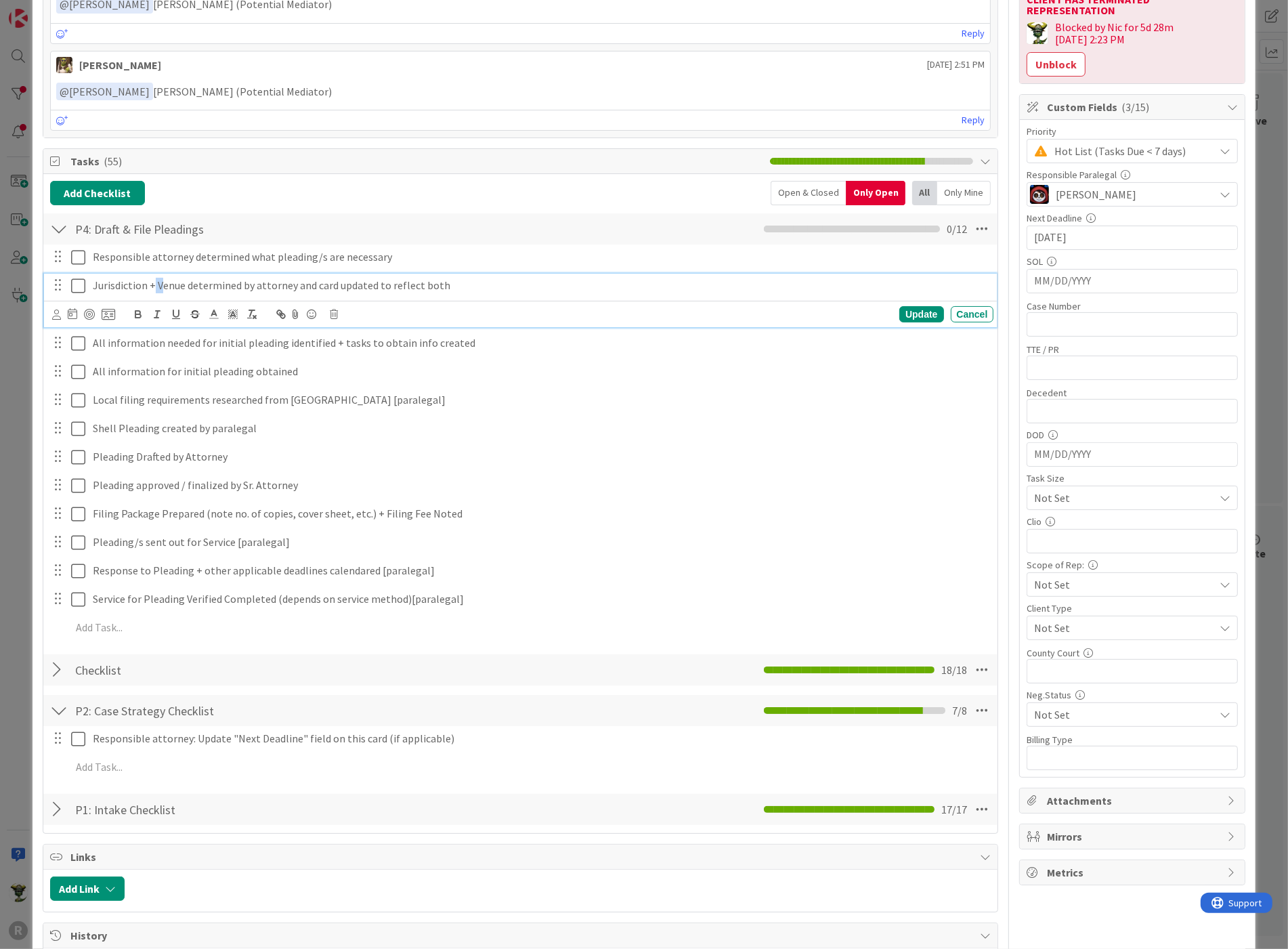
drag, startPoint x: 167, startPoint y: 282, endPoint x: 153, endPoint y: 285, distance: 14.3
click at [153, 285] on p "Jurisdiction + Venue determined by attorney and card updated to reflect both" at bounding box center [540, 285] width 895 height 15
click at [323, 213] on div "P4: Draft & File Pleadings Checklist Name 26 / 64 P4: Draft & File Pleadings 0 …" at bounding box center [521, 229] width 955 height 31
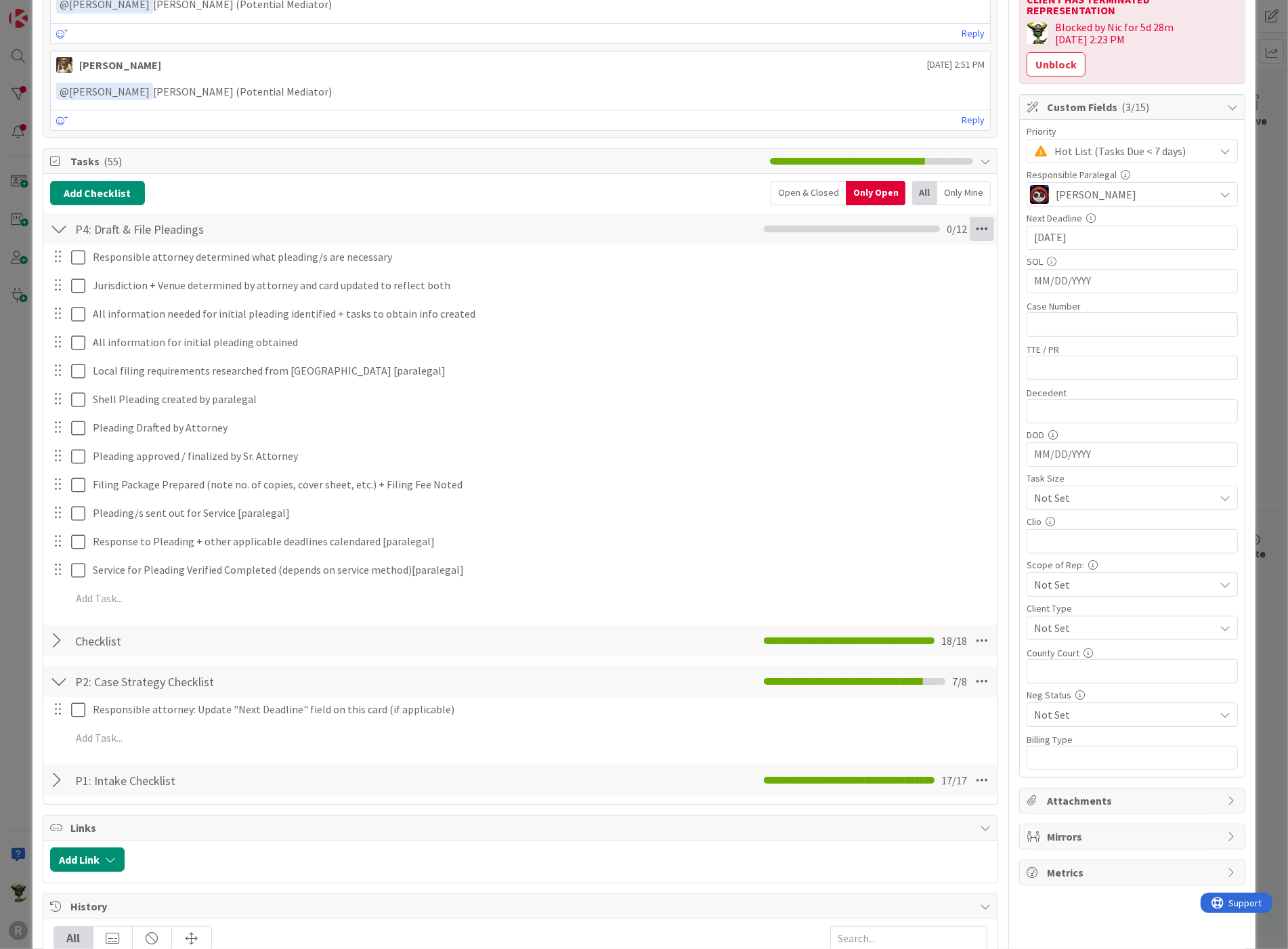
click at [973, 223] on icon at bounding box center [981, 229] width 24 height 24
click at [841, 349] on link "Delete Checklist" at bounding box center [889, 358] width 203 height 19
click at [813, 293] on button "Delete" at bounding box center [826, 294] width 51 height 24
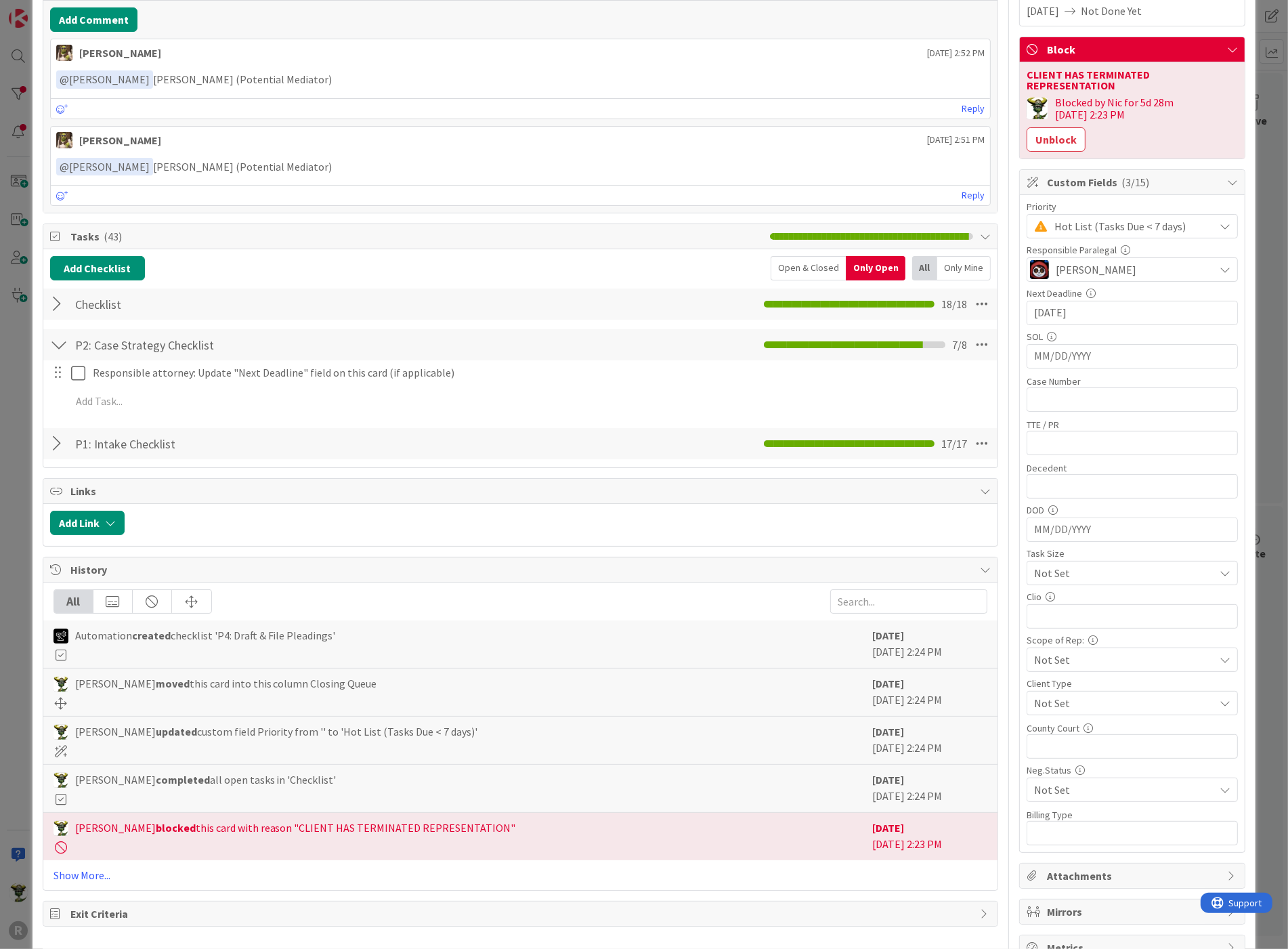
scroll to position [0, 0]
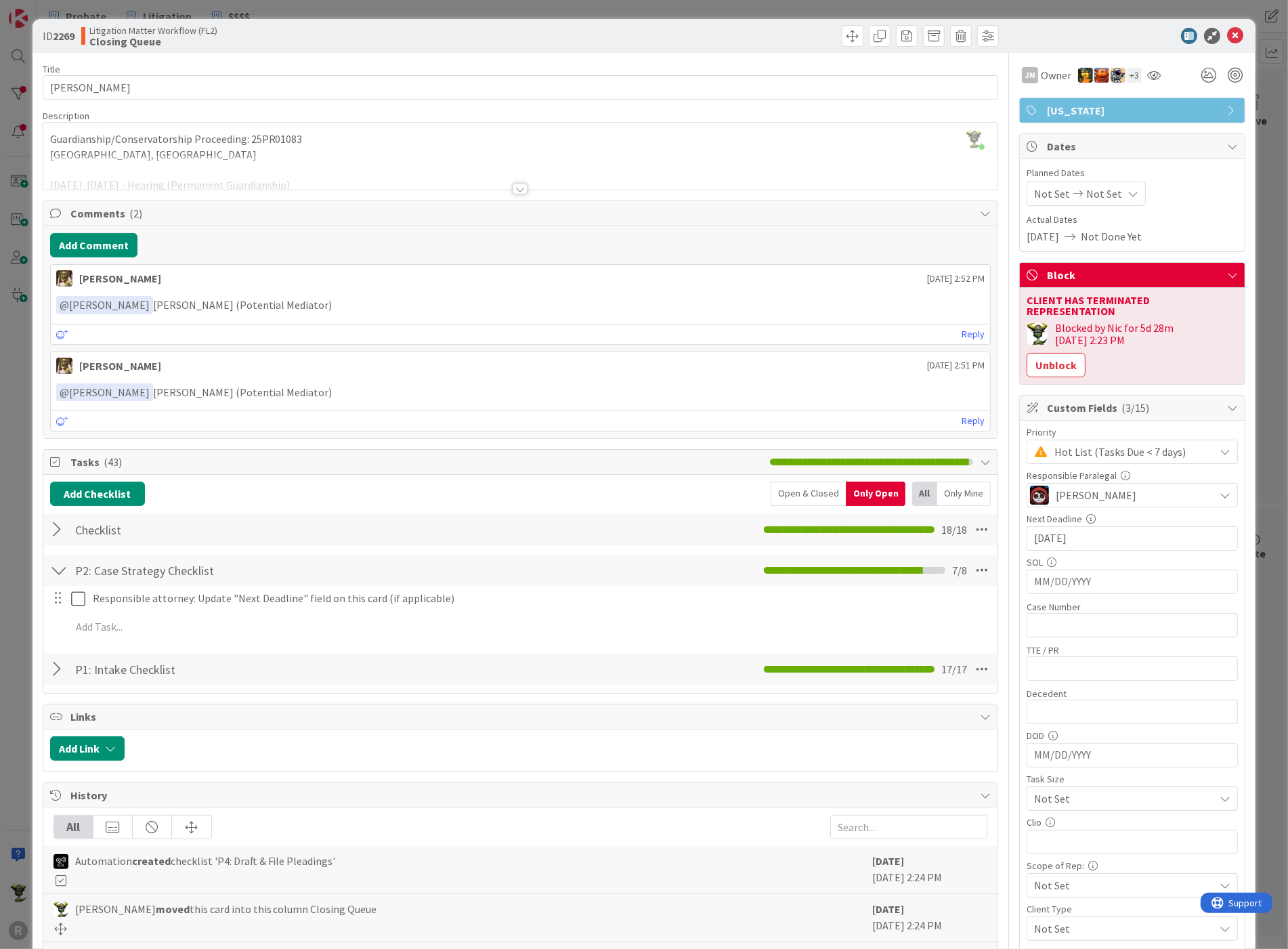
click at [56, 530] on div at bounding box center [59, 530] width 18 height 24
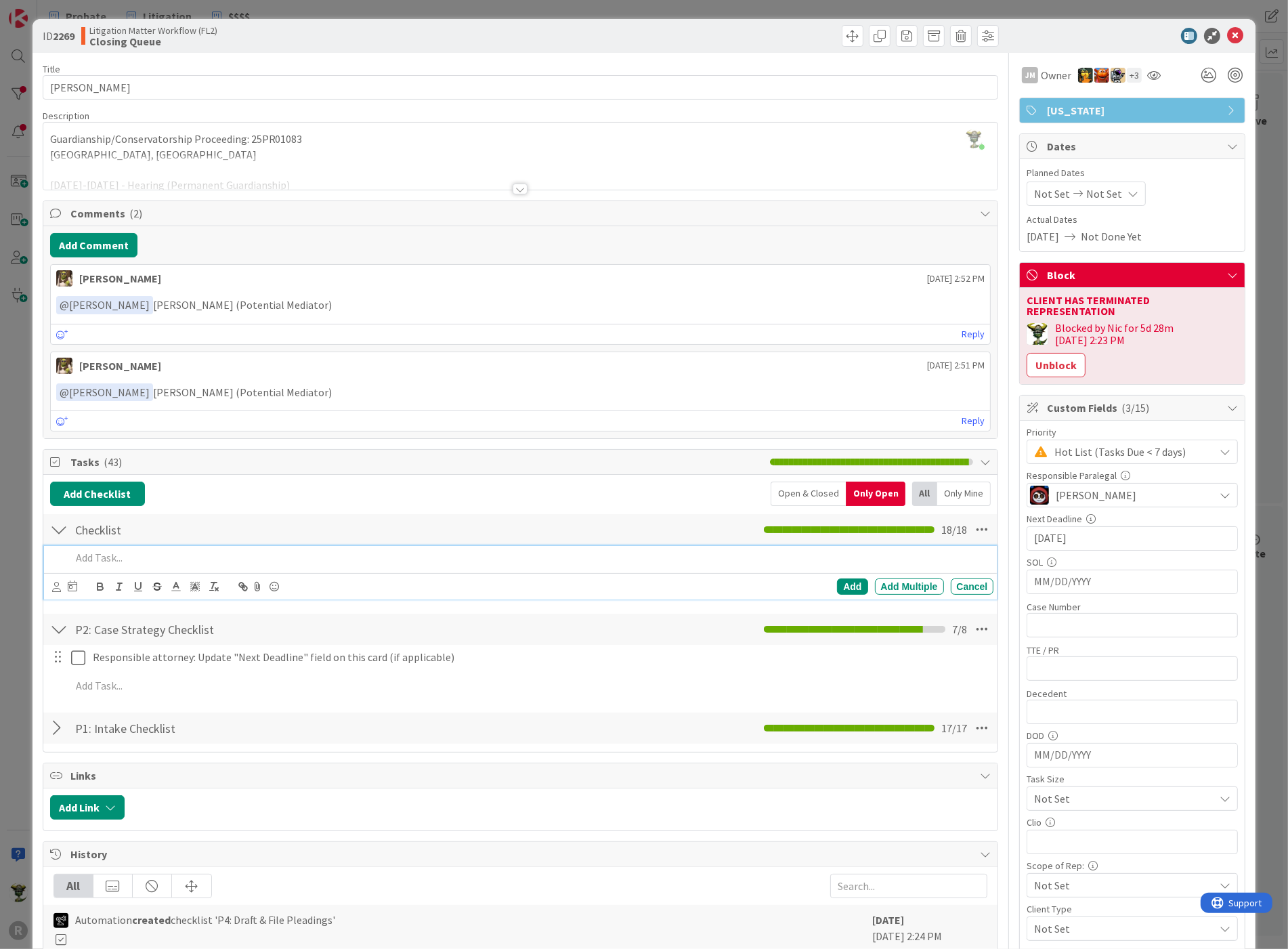
click at [91, 566] on div at bounding box center [530, 557] width 928 height 23
click at [56, 584] on icon at bounding box center [56, 587] width 9 height 10
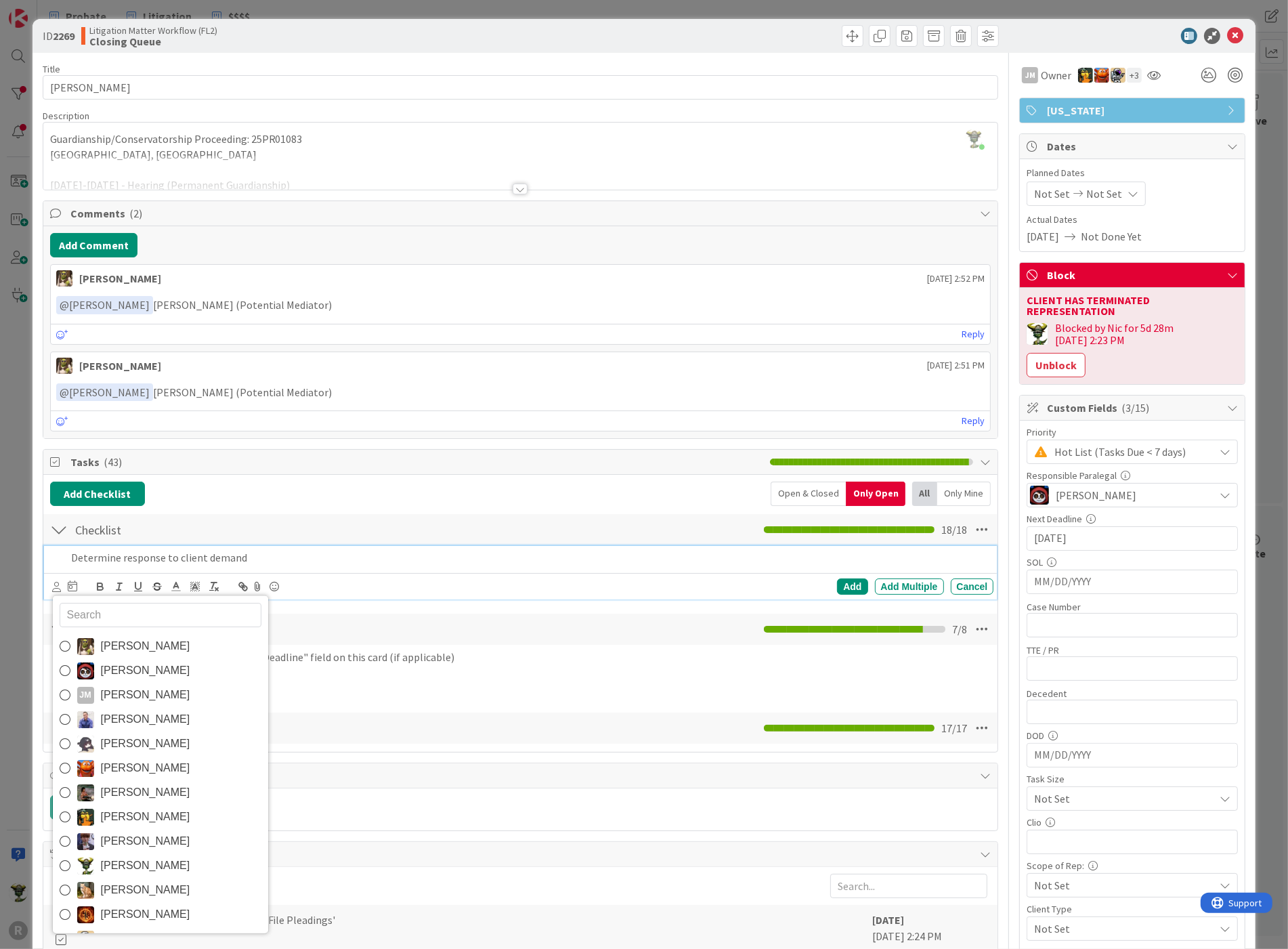
drag, startPoint x: 148, startPoint y: 854, endPoint x: 148, endPoint y: 844, distance: 10.0
click at [148, 856] on span "[PERSON_NAME]" at bounding box center [145, 865] width 89 height 20
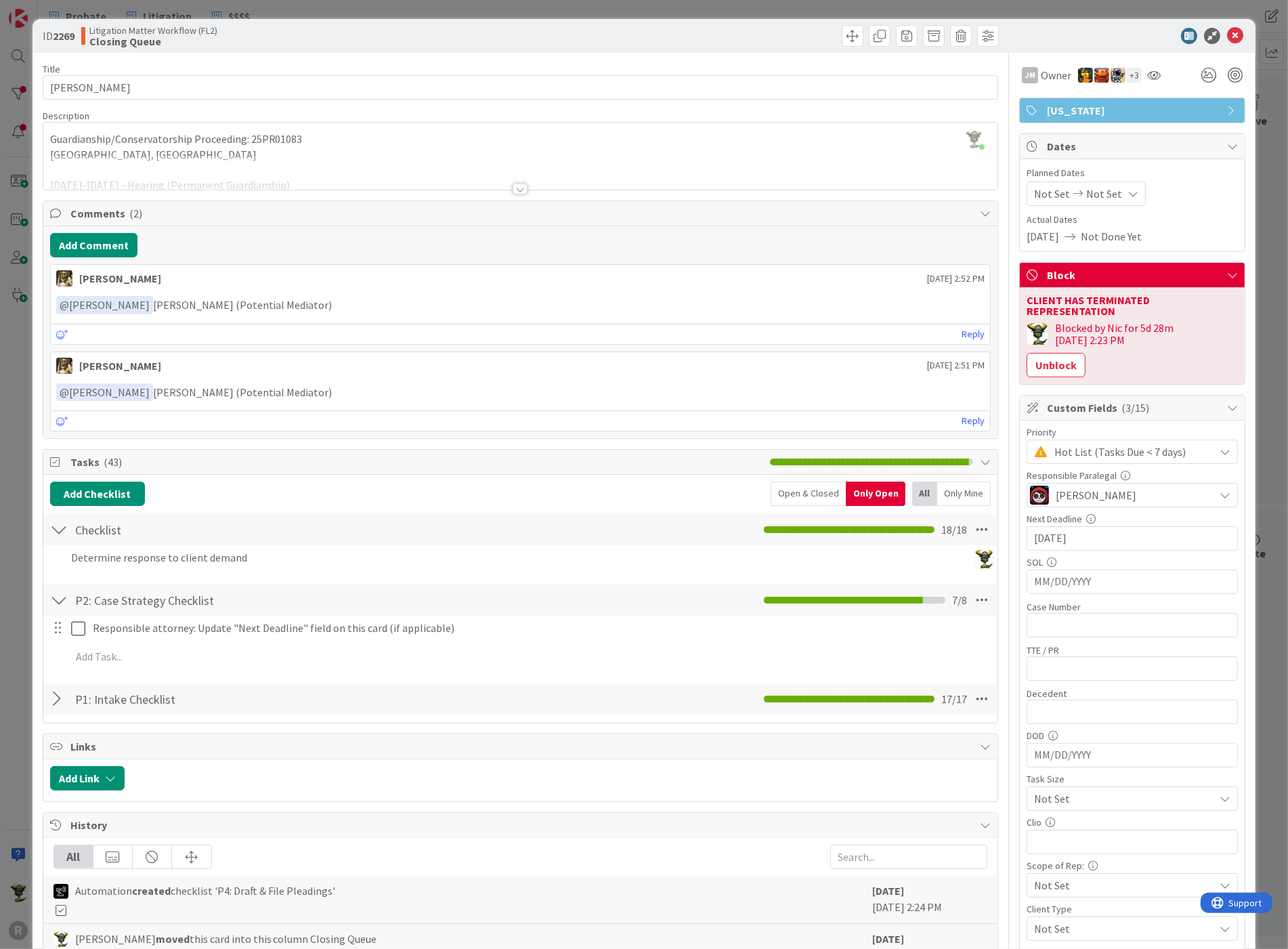
click at [77, 584] on div "P2: Case Strategy Checklist Checklist Name 27 / 64 P2: Case Strategy Checklist …" at bounding box center [521, 600] width 955 height 31
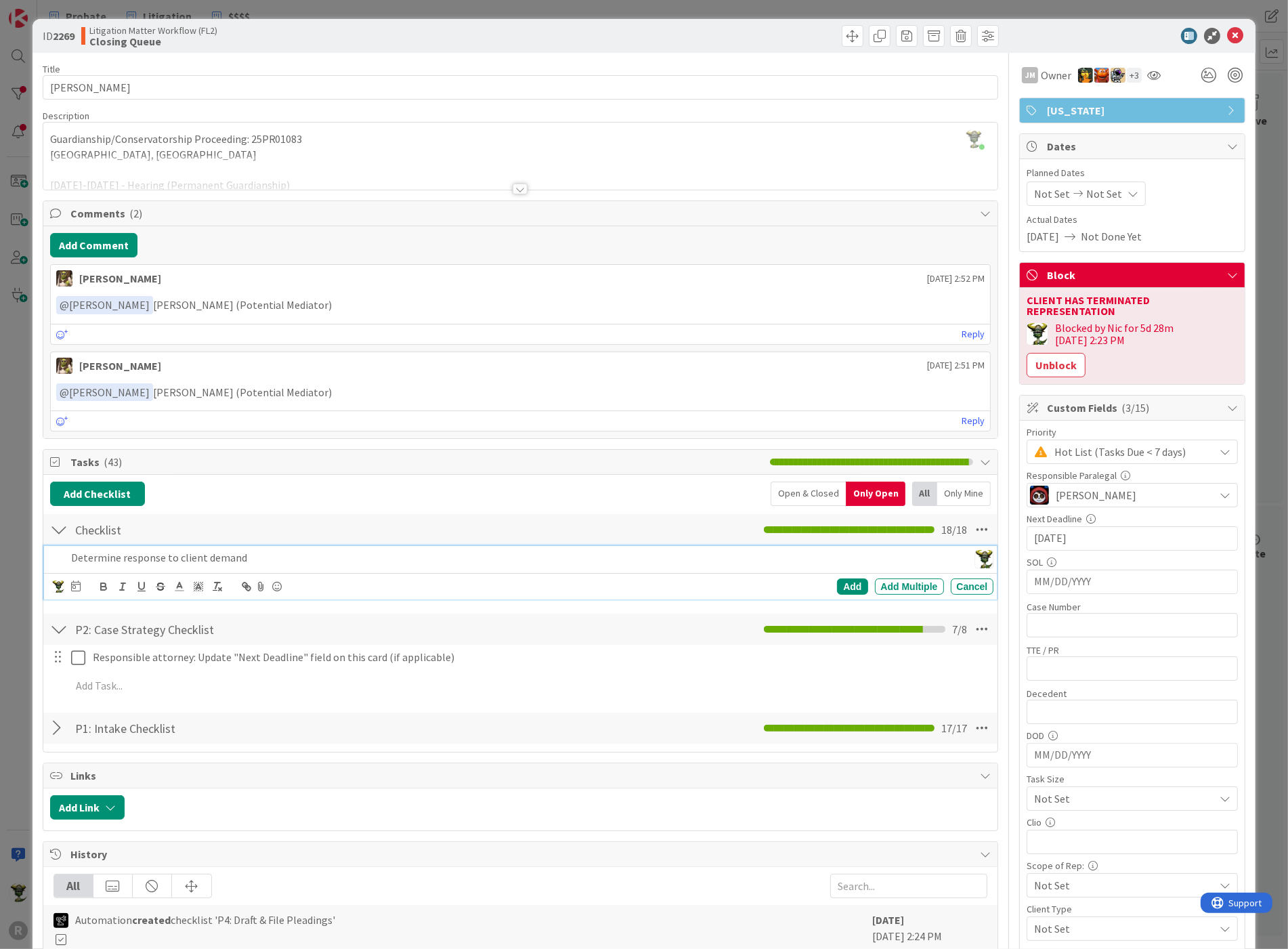
click at [83, 556] on p "Determine response to client demand" at bounding box center [516, 557] width 892 height 15
click at [76, 580] on icon at bounding box center [76, 585] width 10 height 10
click at [197, 553] on p "Determine response to client demand" at bounding box center [516, 557] width 892 height 15
click at [75, 589] on div at bounding box center [76, 587] width 10 height 16
click at [95, 734] on div "Su Mo Tu We Th Fr Sa [DATE] 1 2 3 4 5 6 7 8 9 10 11 12 13 14 15 16 17 18 19 20 …" at bounding box center [179, 675] width 216 height 145
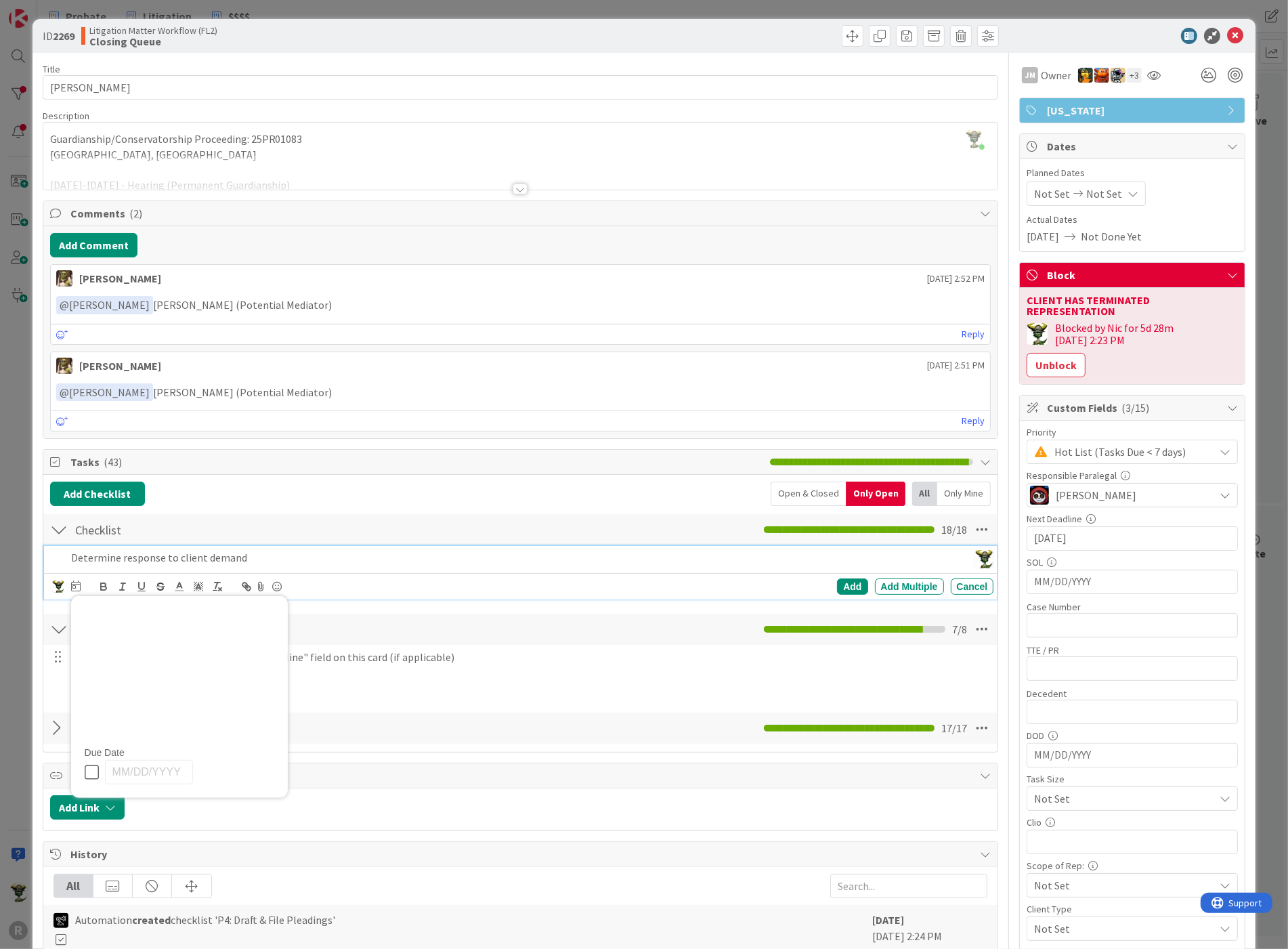
click at [374, 555] on p "Determine response to client demand" at bounding box center [516, 557] width 892 height 15
drag, startPoint x: 810, startPoint y: 581, endPoint x: 834, endPoint y: 581, distance: 24.0
click at [833, 581] on div "Add Add Multiple Cancel" at bounding box center [784, 587] width 417 height 16
click at [837, 582] on div "Add" at bounding box center [852, 587] width 31 height 16
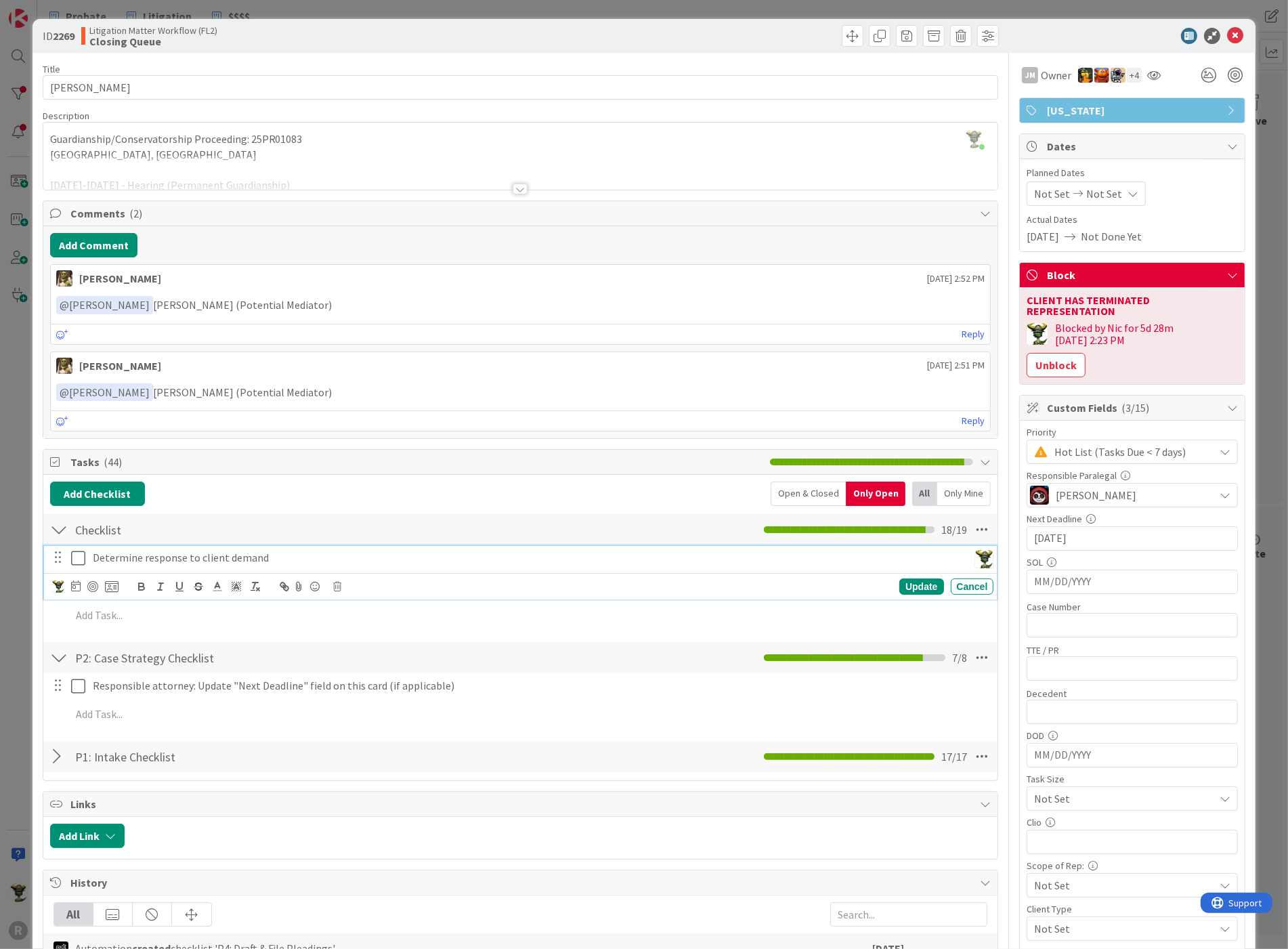
click at [166, 554] on p "Determine response to client demand" at bounding box center [528, 557] width 870 height 15
click at [75, 582] on icon at bounding box center [76, 585] width 10 height 10
click at [195, 666] on td "4" at bounding box center [204, 675] width 27 height 26
type input "[DATE]"
click at [418, 558] on p "Determine response to client demand" at bounding box center [494, 557] width 803 height 15
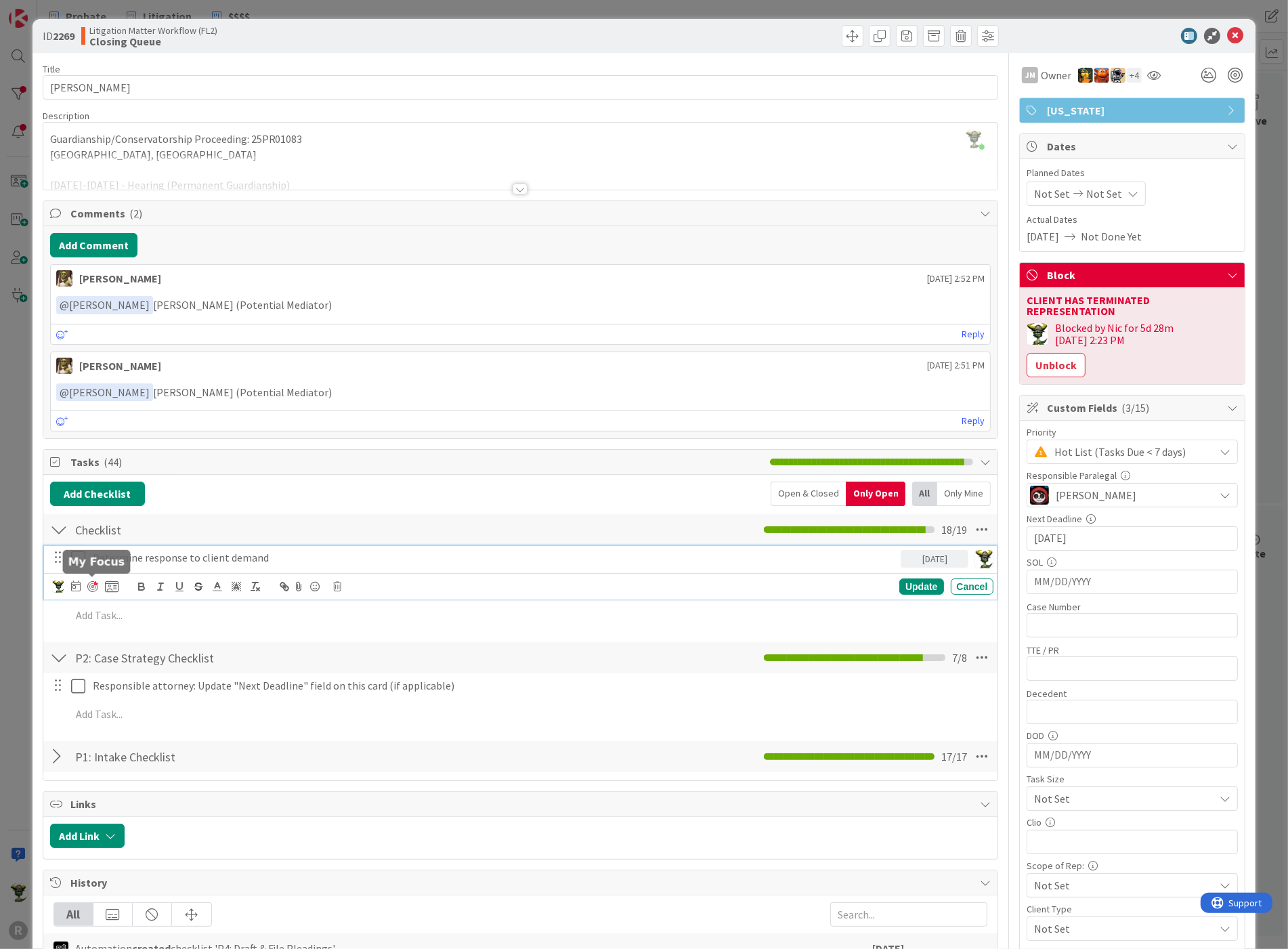
click at [95, 583] on div at bounding box center [93, 586] width 10 height 10
click at [917, 579] on div "Update" at bounding box center [921, 587] width 44 height 16
click at [208, 559] on p "Determine response to client demand and respond" at bounding box center [483, 557] width 780 height 15
click at [391, 556] on p "Determine response to client demand and respond" at bounding box center [483, 557] width 780 height 15
drag, startPoint x: 323, startPoint y: 551, endPoint x: 416, endPoint y: 559, distance: 93.3
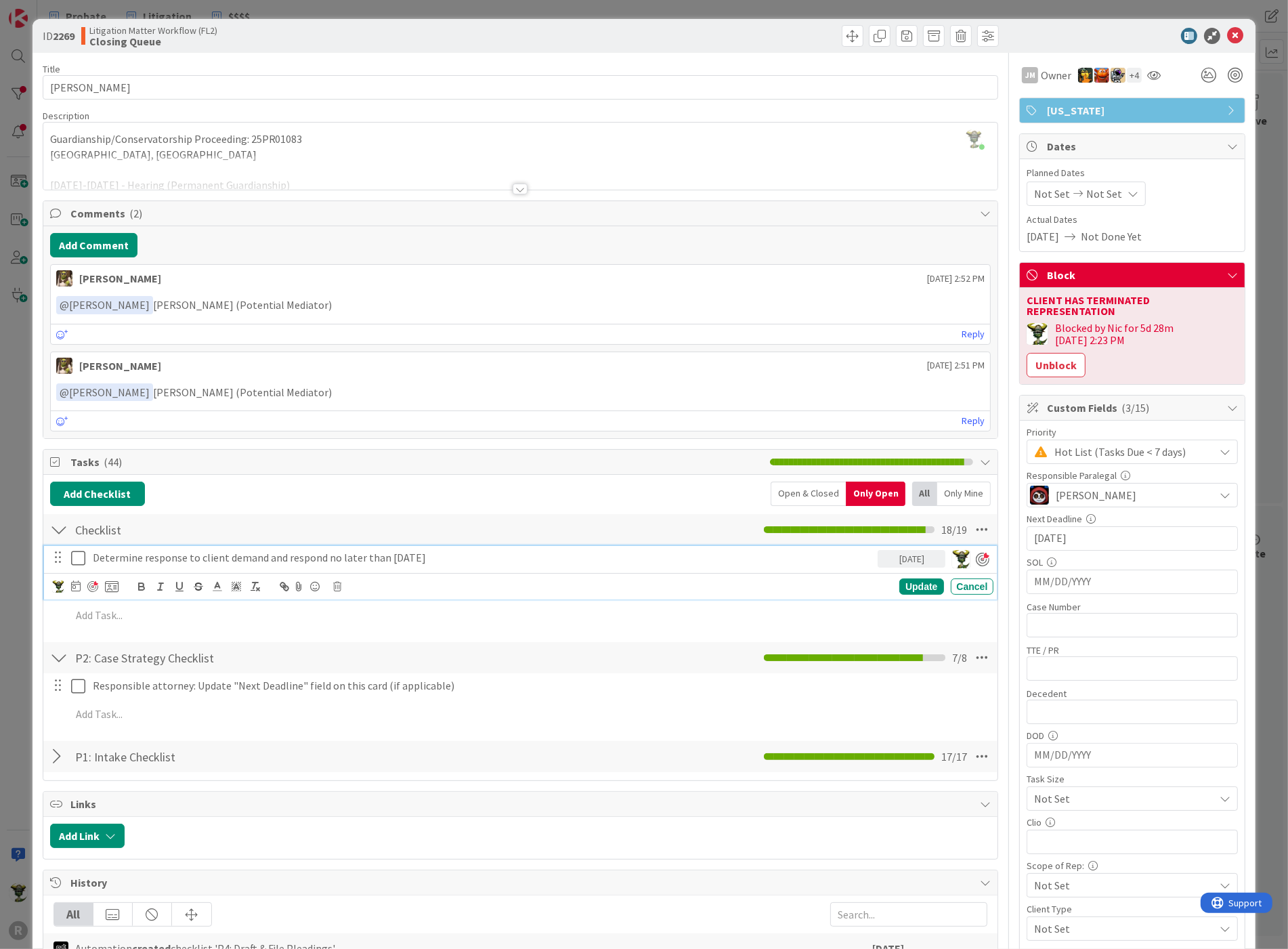
click at [421, 551] on p "Determine response to client demand and respond no later than [DATE]" at bounding box center [483, 557] width 780 height 15
click at [236, 580] on icon at bounding box center [236, 586] width 12 height 12
click at [278, 600] on span at bounding box center [278, 604] width 10 height 10
click at [511, 552] on p "Determine response to client demand and respond no later than [DATE]" at bounding box center [483, 557] width 780 height 15
click at [912, 582] on div "Update" at bounding box center [921, 587] width 44 height 16
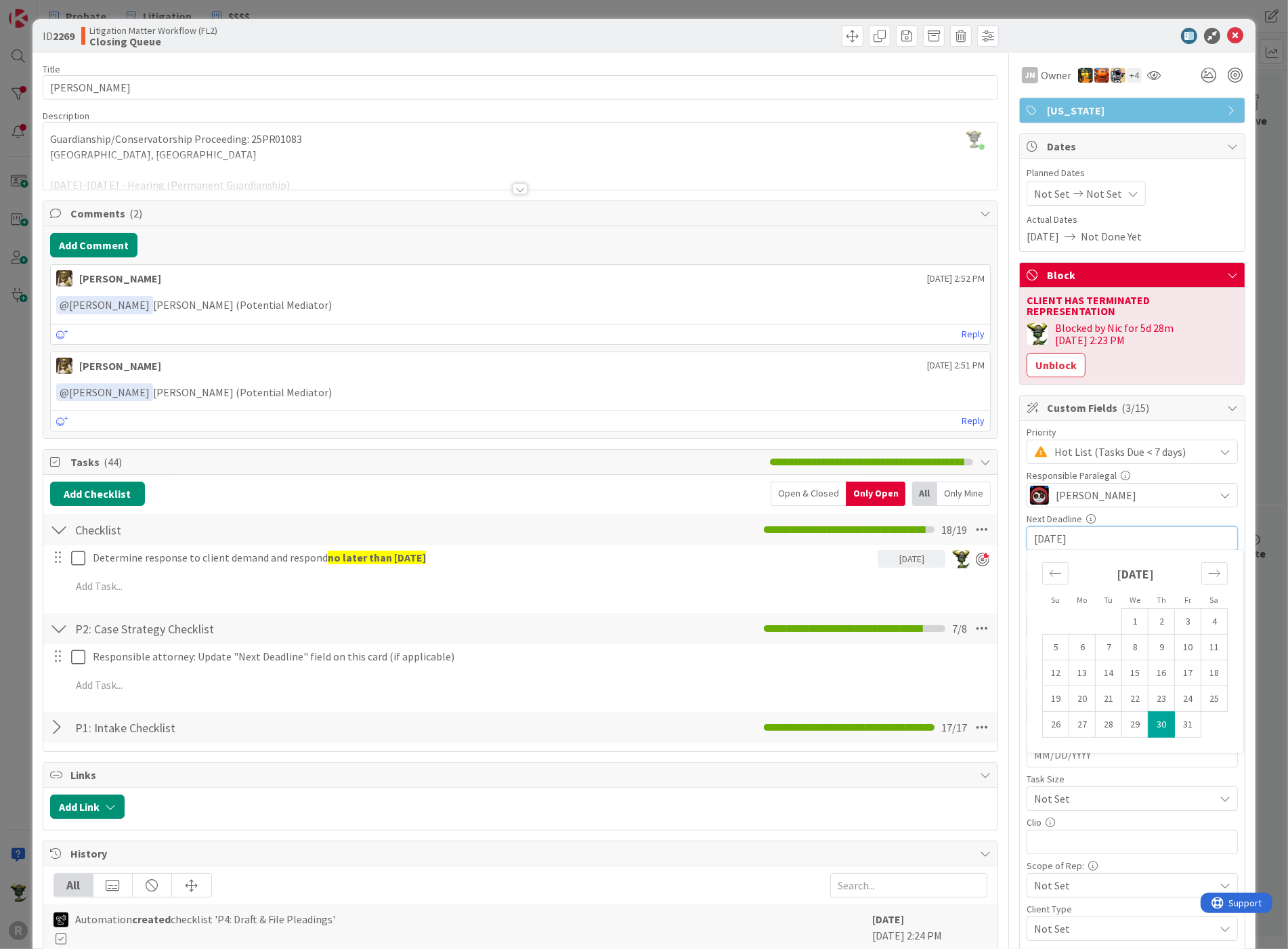
click at [1054, 527] on input "[DATE]" at bounding box center [1132, 538] width 196 height 23
click at [1206, 563] on div "Move forward to switch to the next month." at bounding box center [1214, 574] width 27 height 23
click at [1049, 567] on icon "Move backward to switch to the previous month." at bounding box center [1056, 573] width 13 height 13
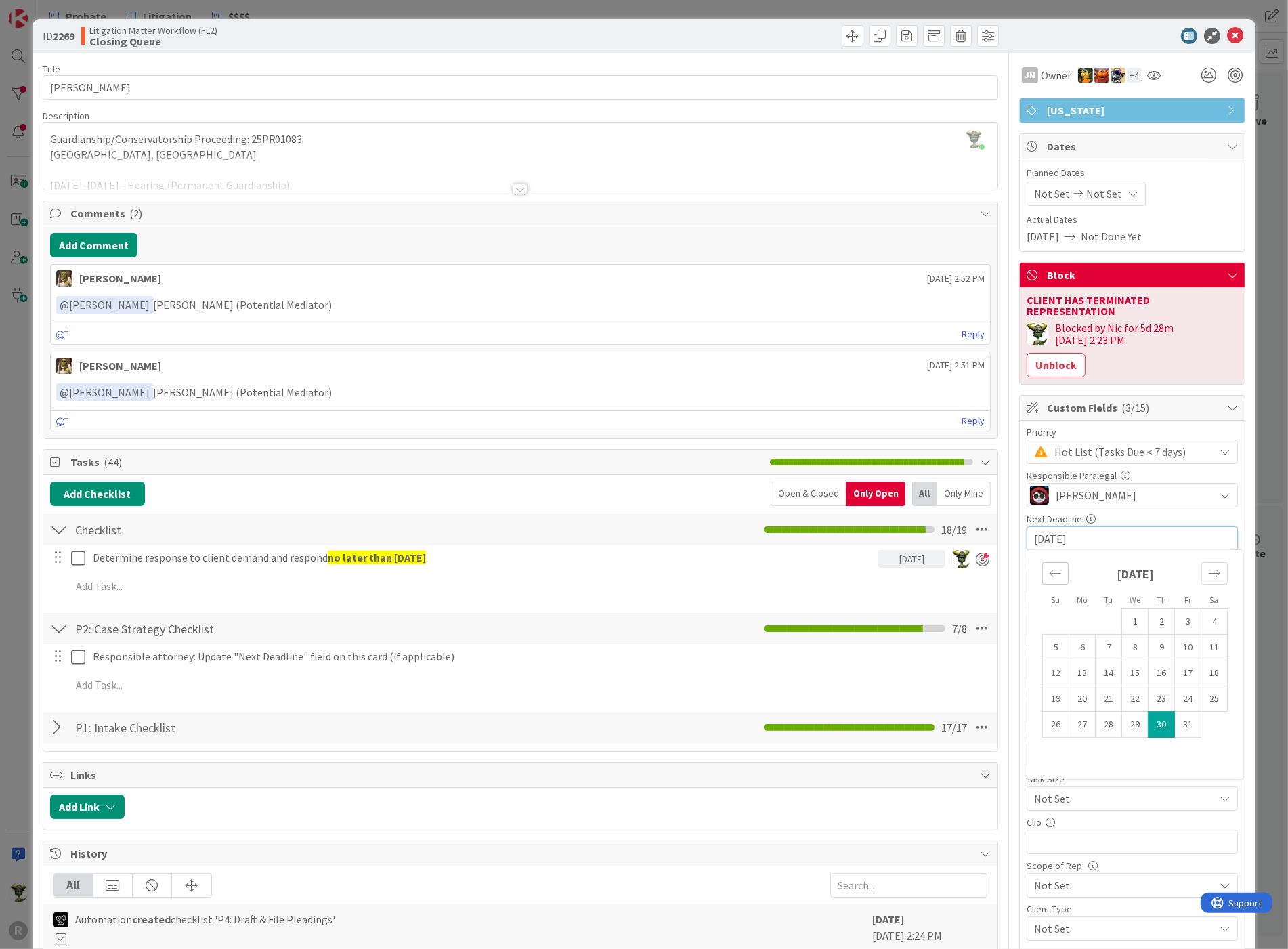
click at [1049, 567] on icon "Move backward to switch to the previous month." at bounding box center [1056, 573] width 13 height 13
click at [1175, 635] on td "12" at bounding box center [1187, 648] width 27 height 26
type input "[DATE]"
drag, startPoint x: 1019, startPoint y: 492, endPoint x: 1106, endPoint y: 497, distance: 87.1
click at [1106, 527] on div "[DATE] Navigate forward to interact with the calendar and select a date. Press …" at bounding box center [1132, 538] width 210 height 23
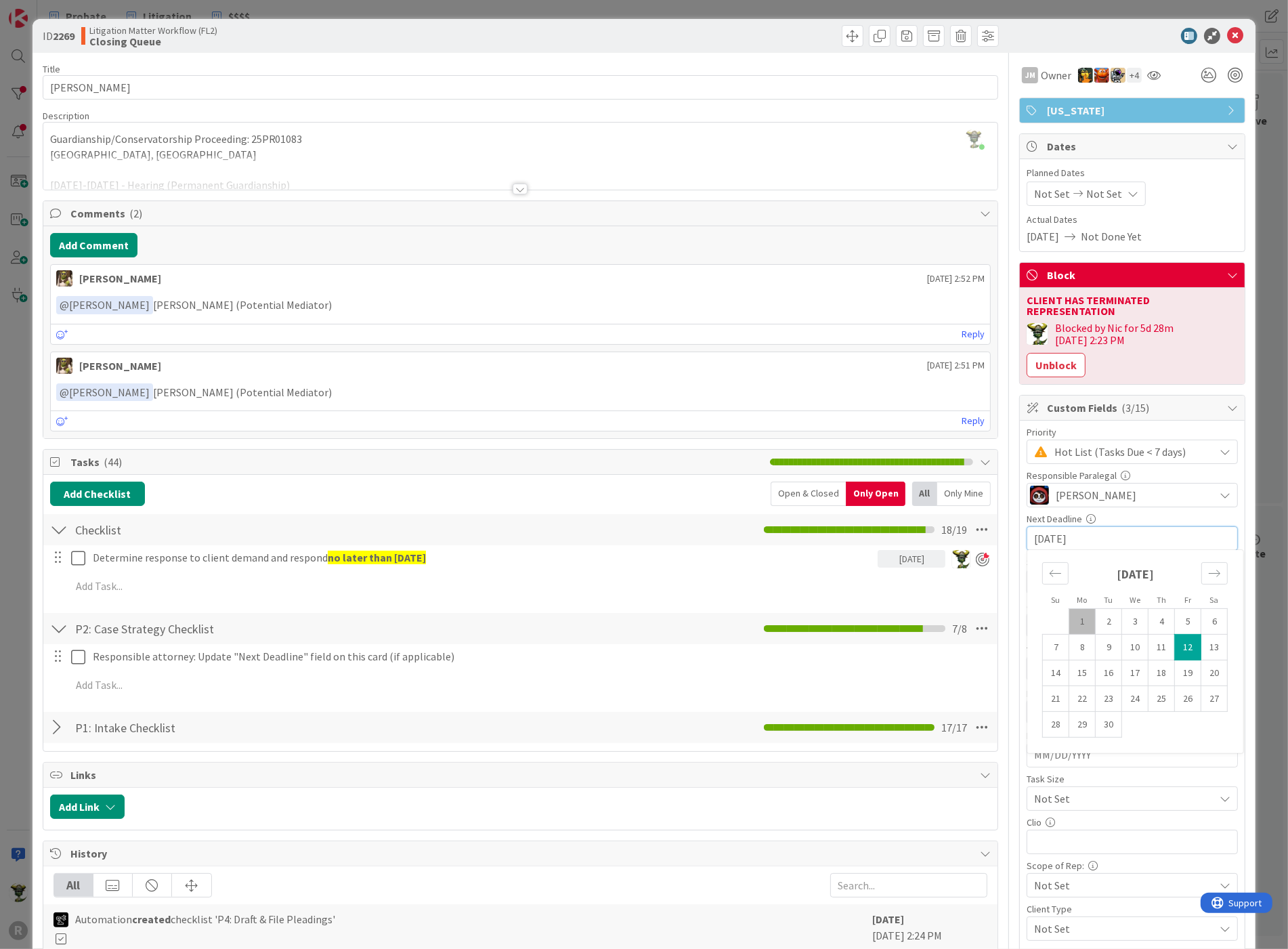
drag, startPoint x: 1081, startPoint y: 489, endPoint x: 1013, endPoint y: 490, distance: 68.0
click at [1019, 490] on div "Priority Hot List (Tasks Due < 7 days) Responsible Paralegal [PERSON_NAME] Next…" at bounding box center [1131, 749] width 224 height 657
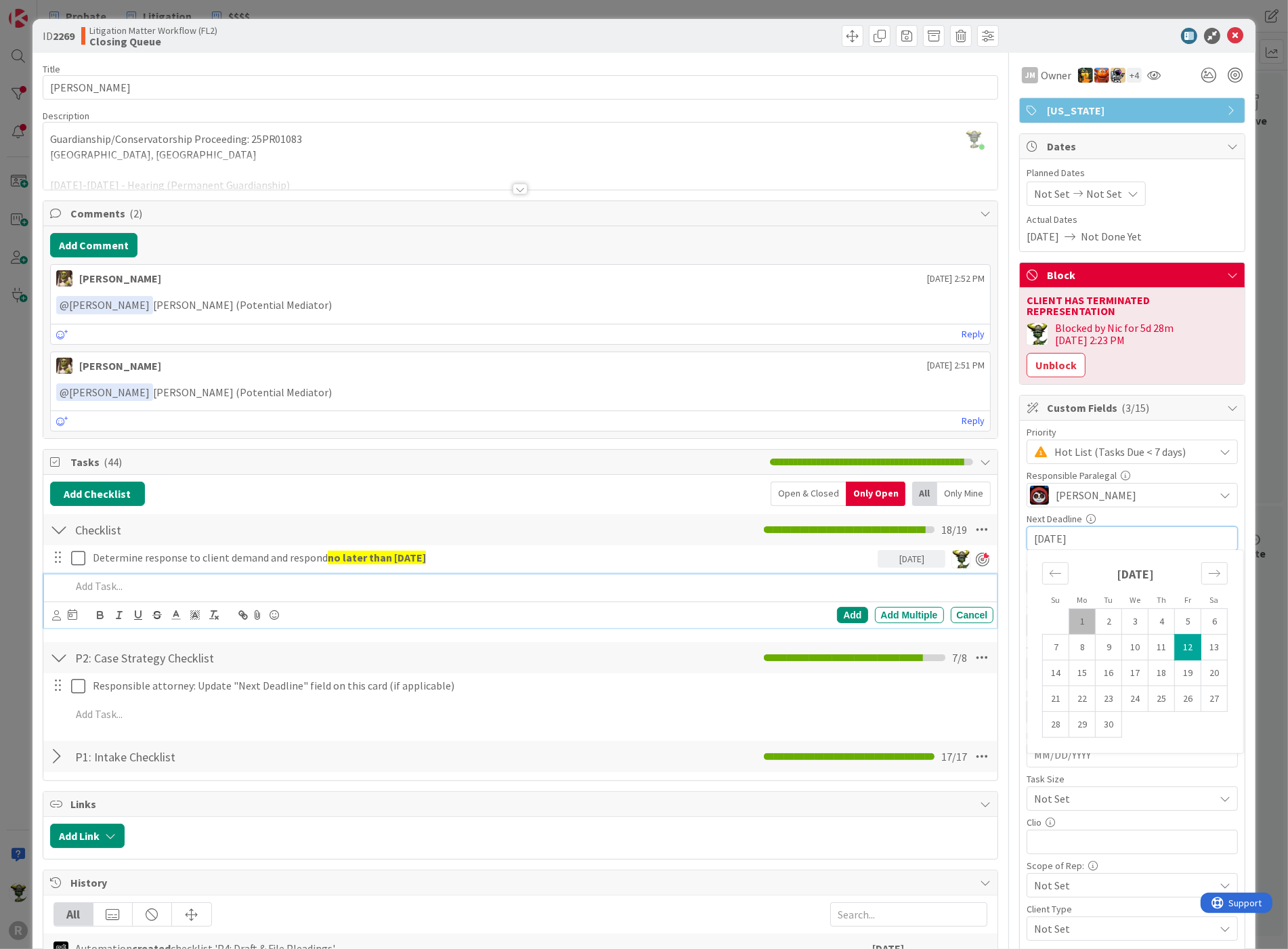
click at [941, 589] on p at bounding box center [529, 586] width 917 height 15
click at [1101, 527] on input "[DATE]" at bounding box center [1132, 538] width 196 height 23
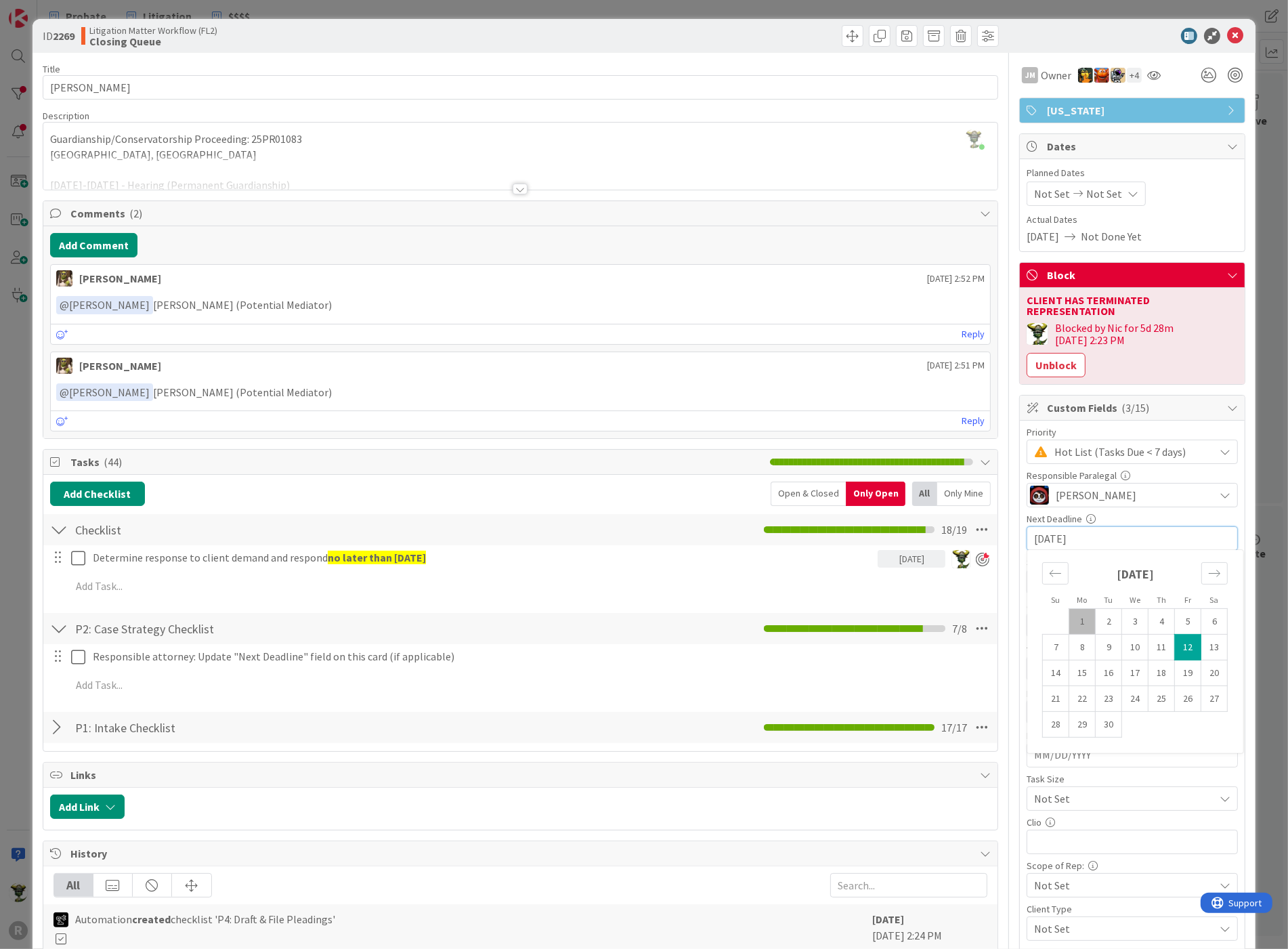
click at [1162, 514] on div "Next Deadline" at bounding box center [1132, 519] width 212 height 10
click at [1131, 443] on span "Hot List (Tasks Due < 7 days)" at bounding box center [1130, 452] width 153 height 19
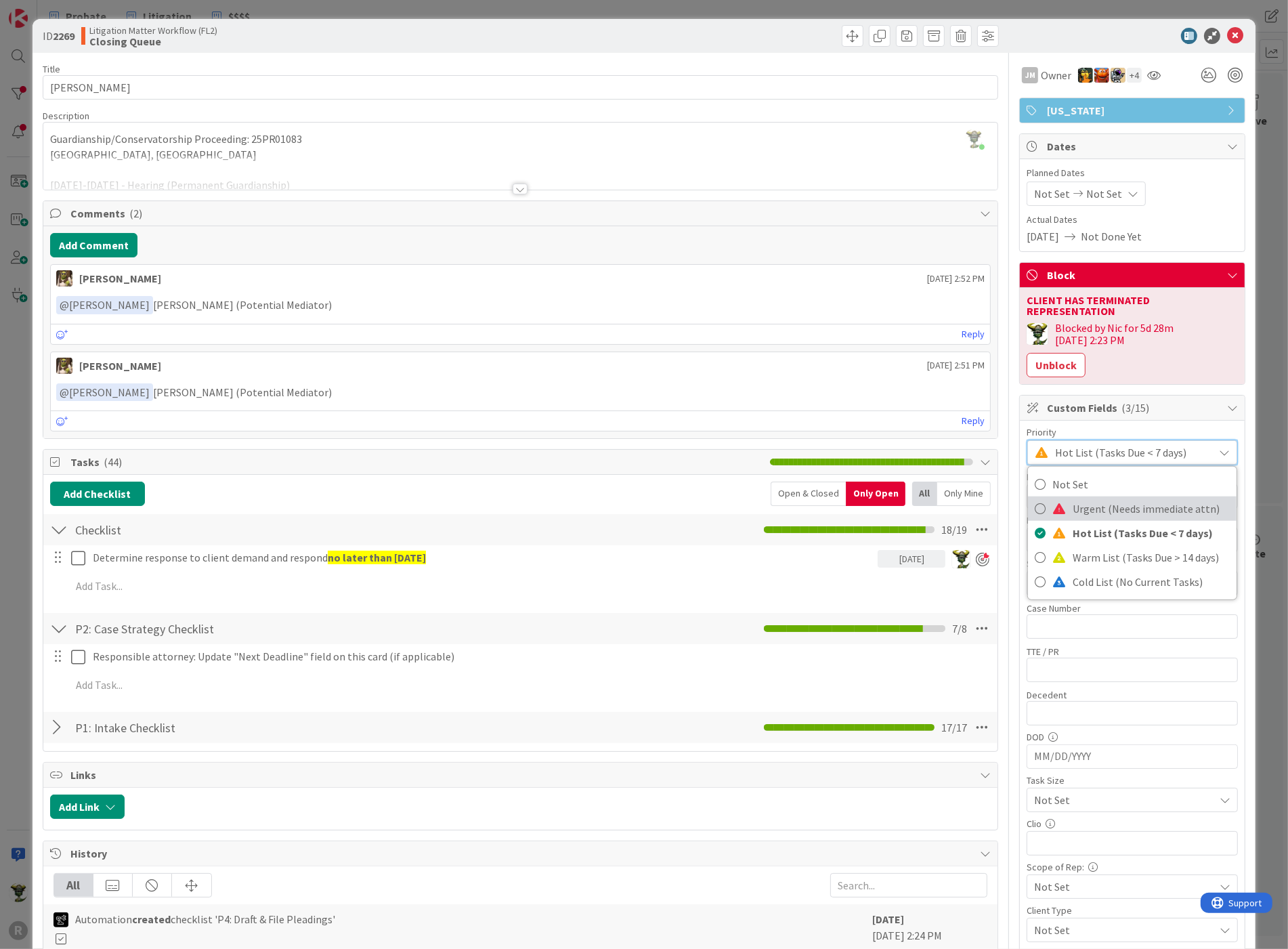
click at [1101, 498] on span "Urgent (Needs immediate attn)" at bounding box center [1150, 508] width 157 height 20
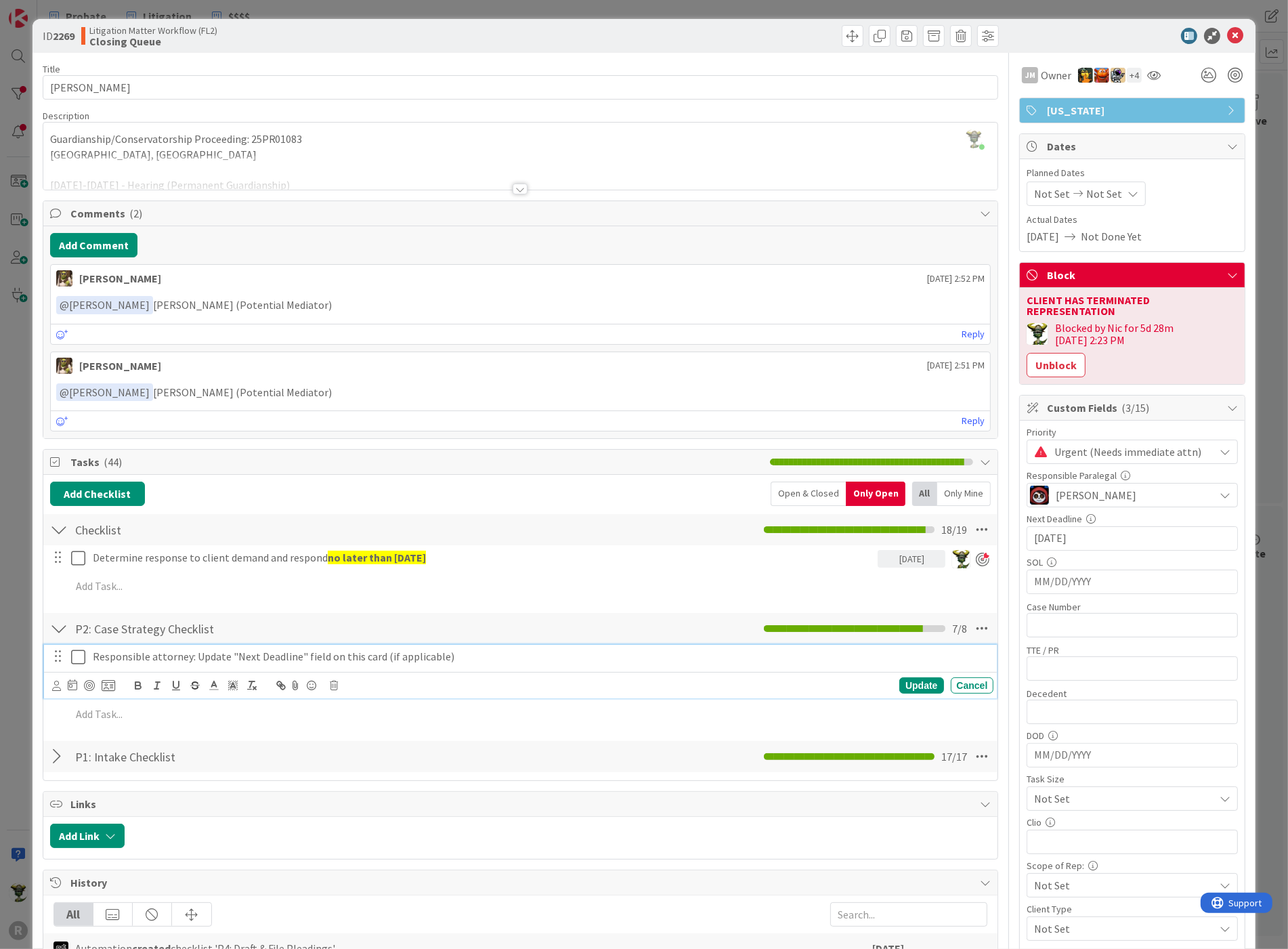
click at [117, 652] on p "Responsible attorney: Update "Next Deadline" field on this card (if applicable)" at bounding box center [540, 656] width 895 height 15
click at [335, 681] on icon at bounding box center [335, 686] width 8 height 10
click at [381, 740] on div "Delete" at bounding box center [369, 743] width 50 height 24
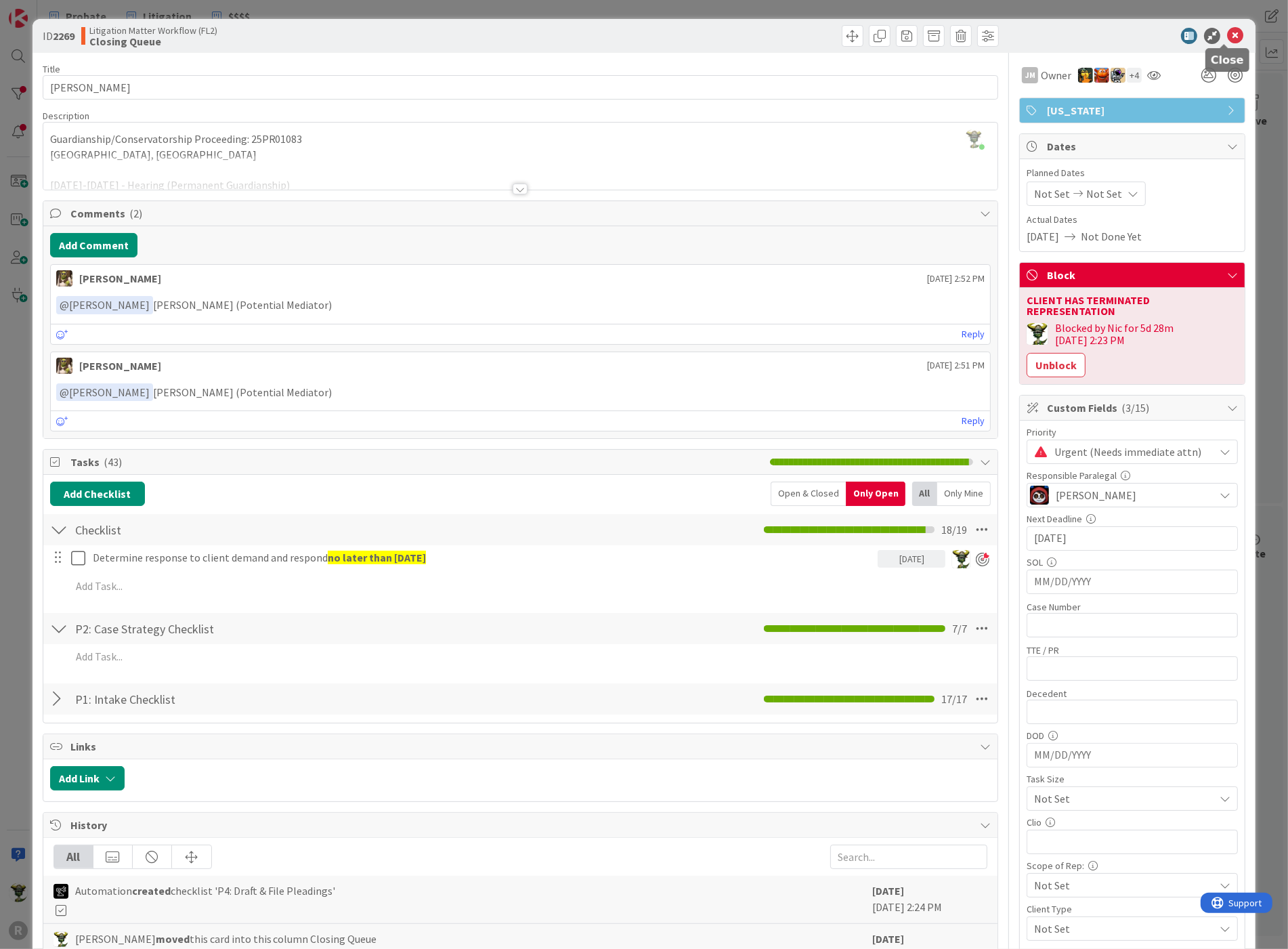
click at [1228, 28] on icon at bounding box center [1235, 36] width 16 height 16
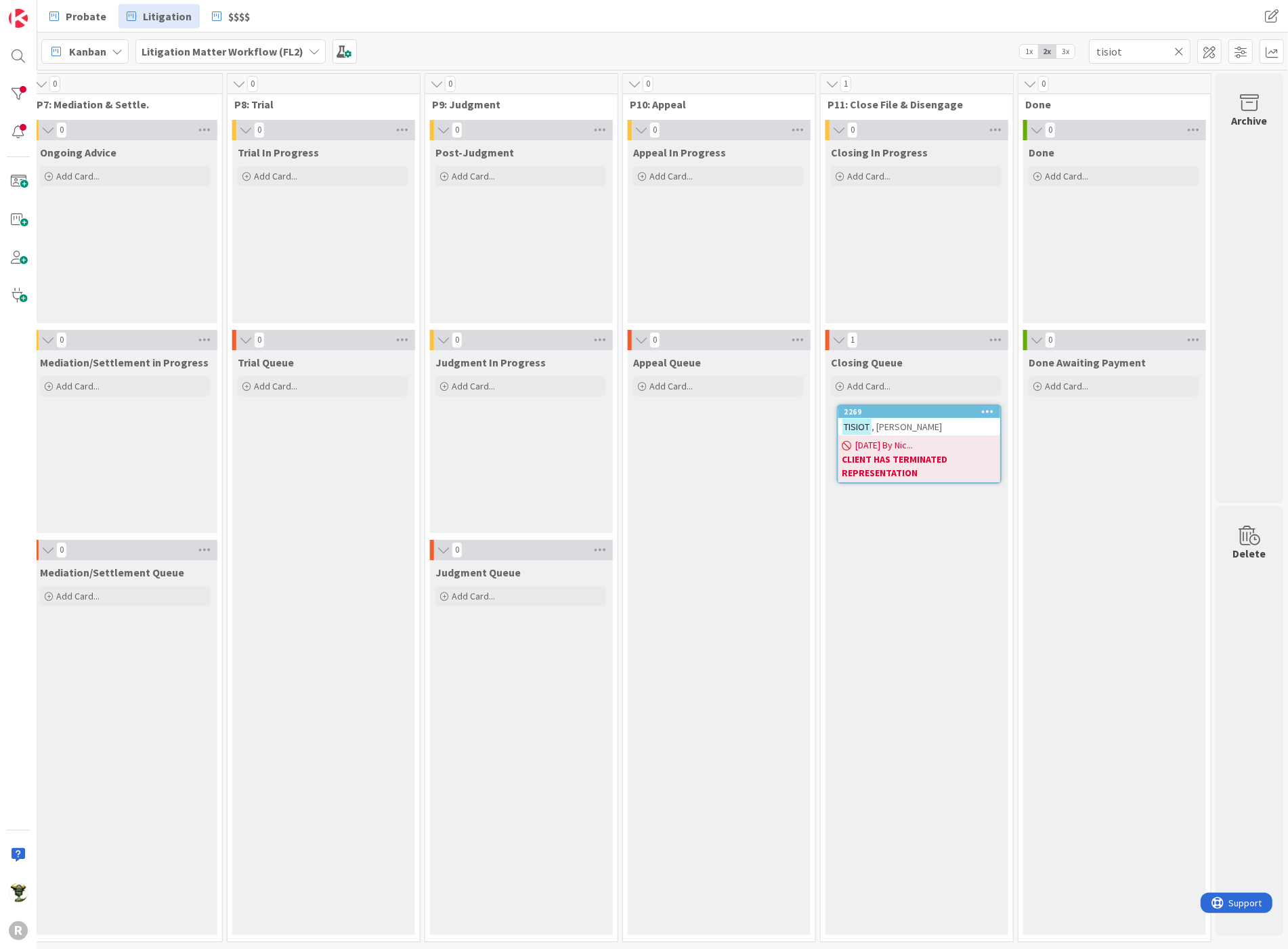
click at [896, 6] on div "Probate Litigation $$$$ Probate Litigation $$$$" at bounding box center [662, 16] width 1250 height 32
click at [26, 366] on div "R" at bounding box center [19, 474] width 37 height 949
click at [516, 20] on div "Probate Litigation $$$$" at bounding box center [397, 16] width 711 height 24
